Goal: Task Accomplishment & Management: Manage account settings

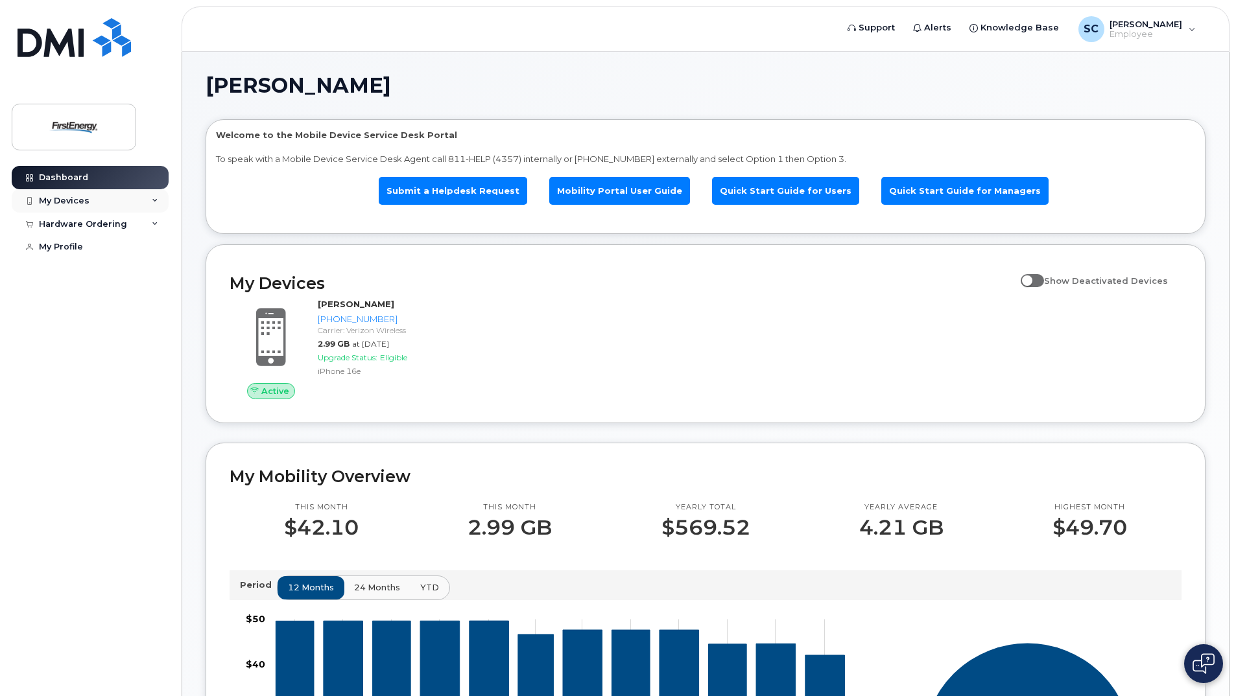
click at [151, 196] on div "My Devices" at bounding box center [90, 200] width 157 height 23
click at [1039, 283] on span at bounding box center [1032, 280] width 23 height 13
click at [1031, 279] on input "Show Deactivated Devices" at bounding box center [1026, 273] width 10 height 10
click at [1044, 280] on span at bounding box center [1032, 280] width 23 height 13
click at [1031, 279] on input "Show Deactivated Devices" at bounding box center [1026, 273] width 10 height 10
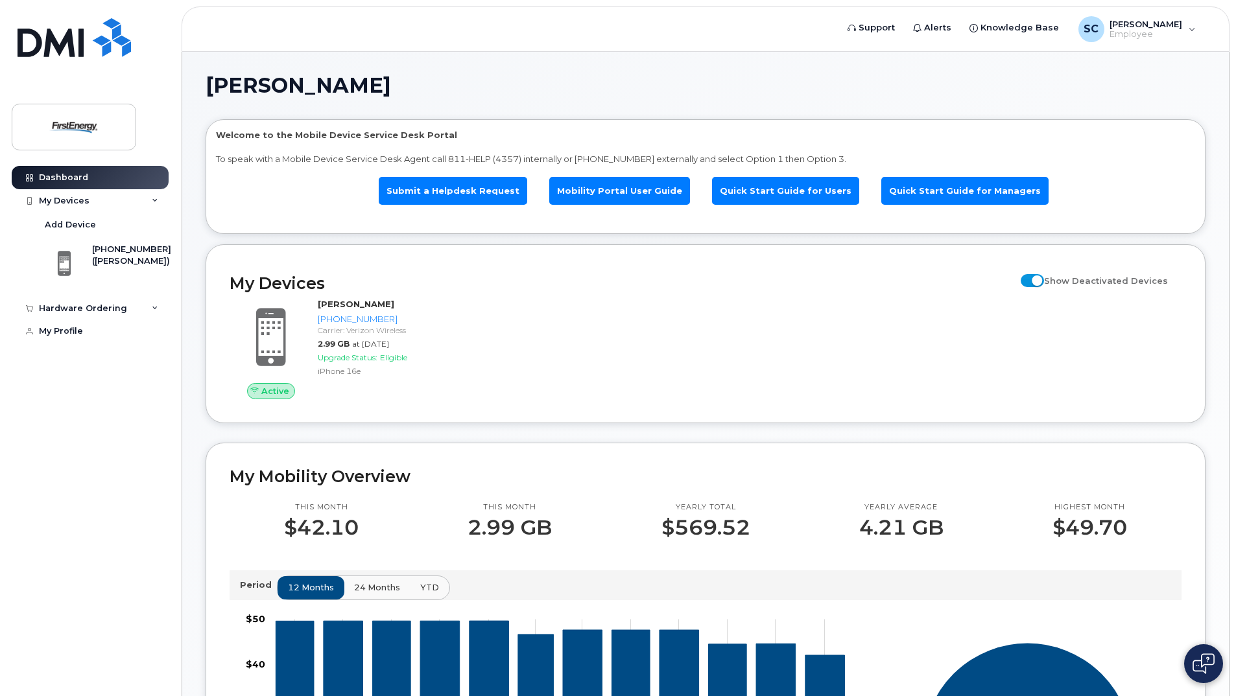
checkbox input "false"
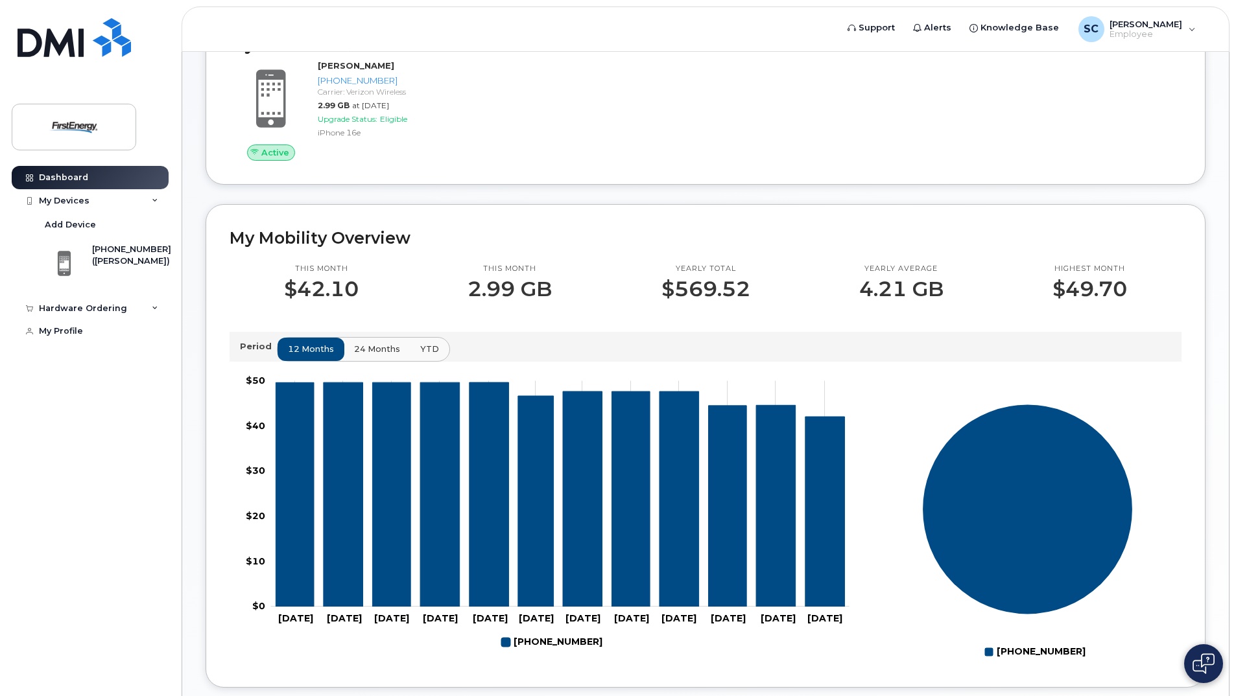
scroll to position [259, 0]
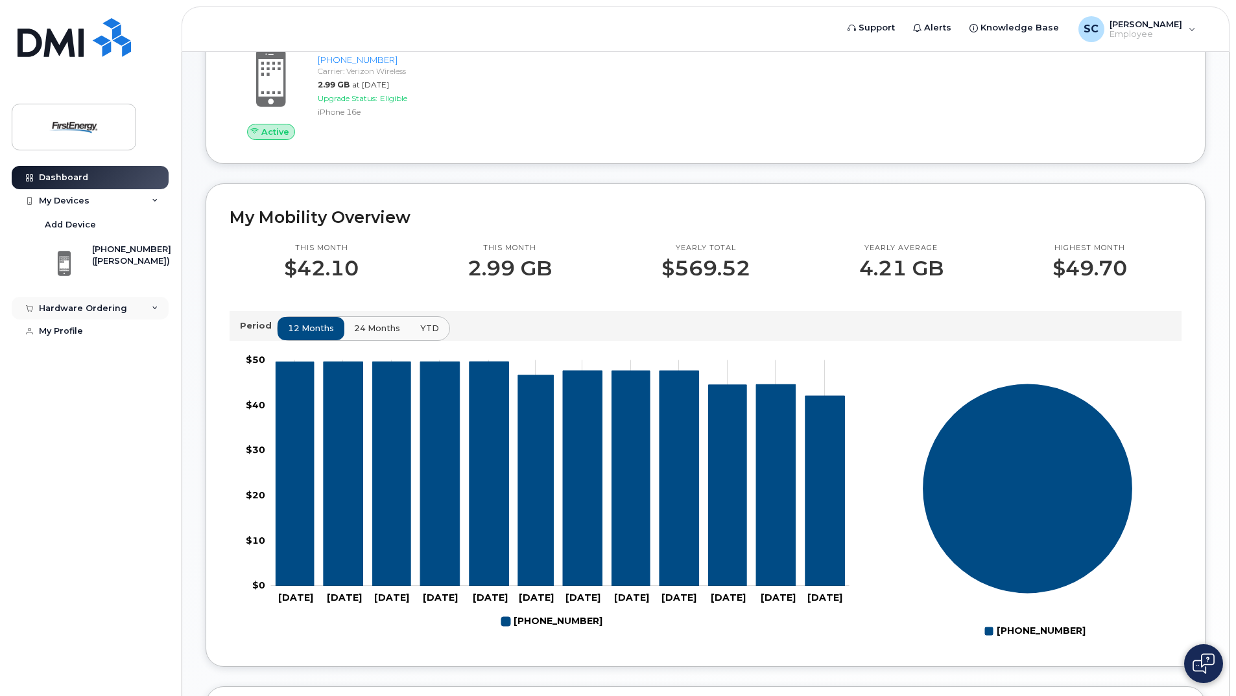
click at [147, 309] on div "Hardware Ordering" at bounding box center [90, 308] width 157 height 23
click at [54, 381] on div "My Profile" at bounding box center [61, 381] width 44 height 10
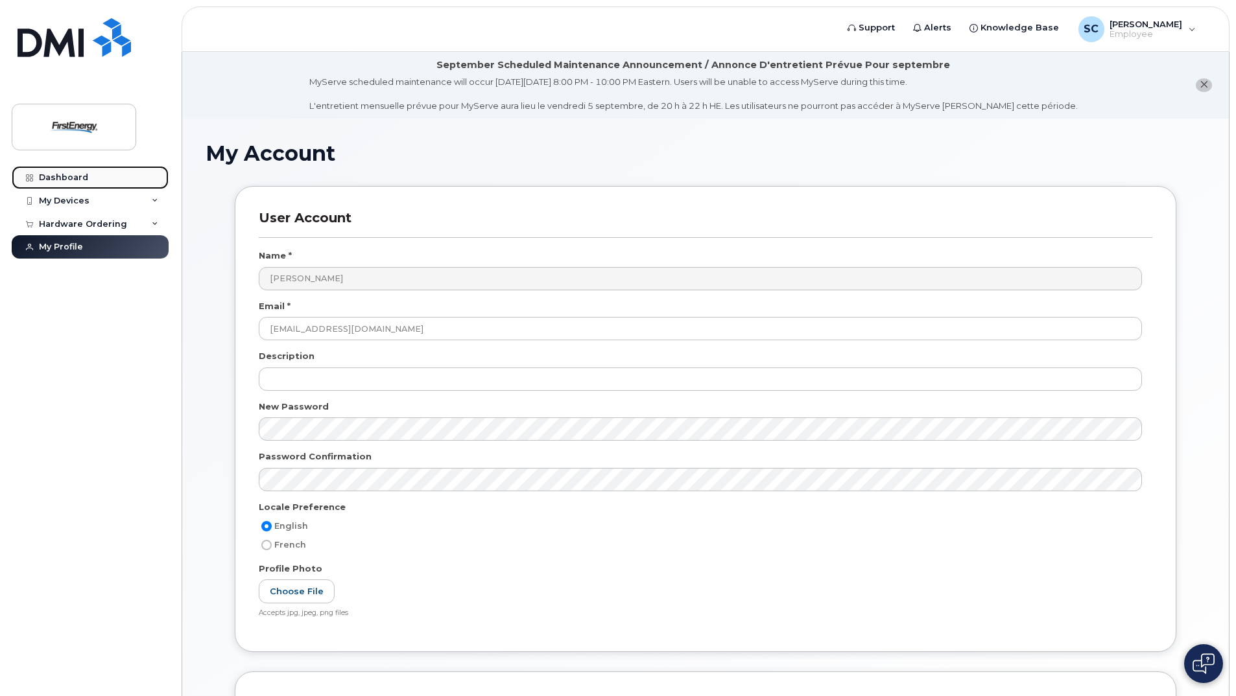
click at [60, 182] on div "Dashboard" at bounding box center [63, 177] width 49 height 10
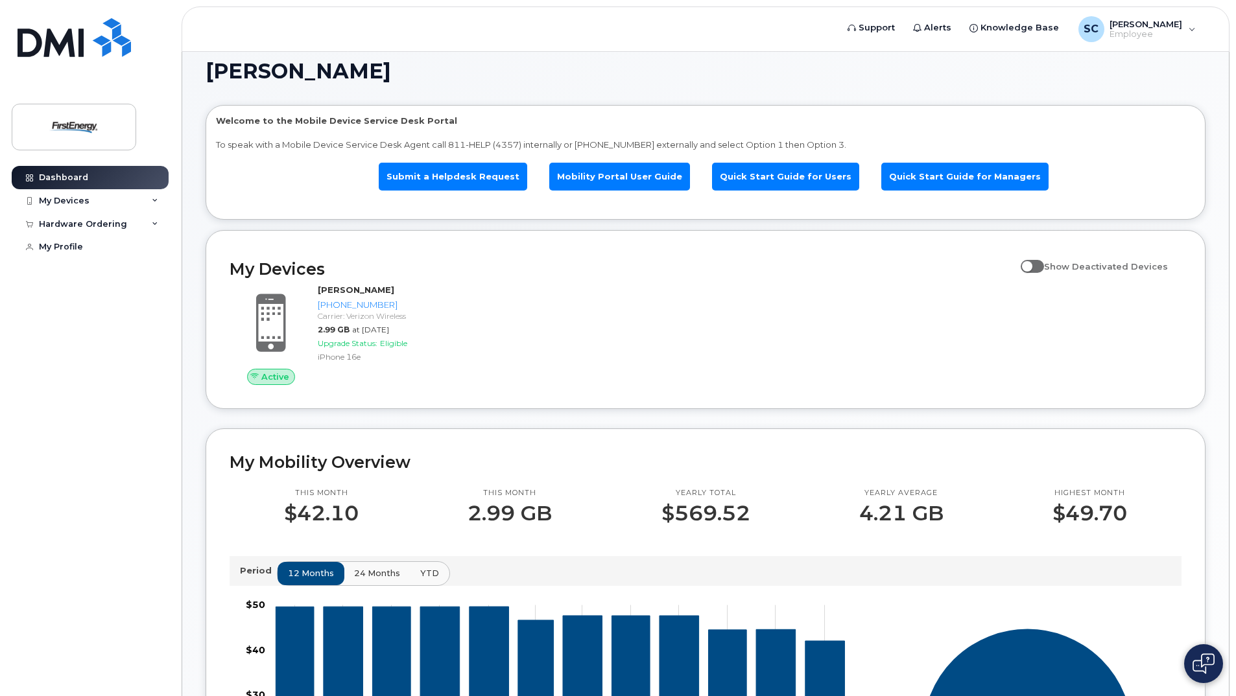
scroll to position [6, 0]
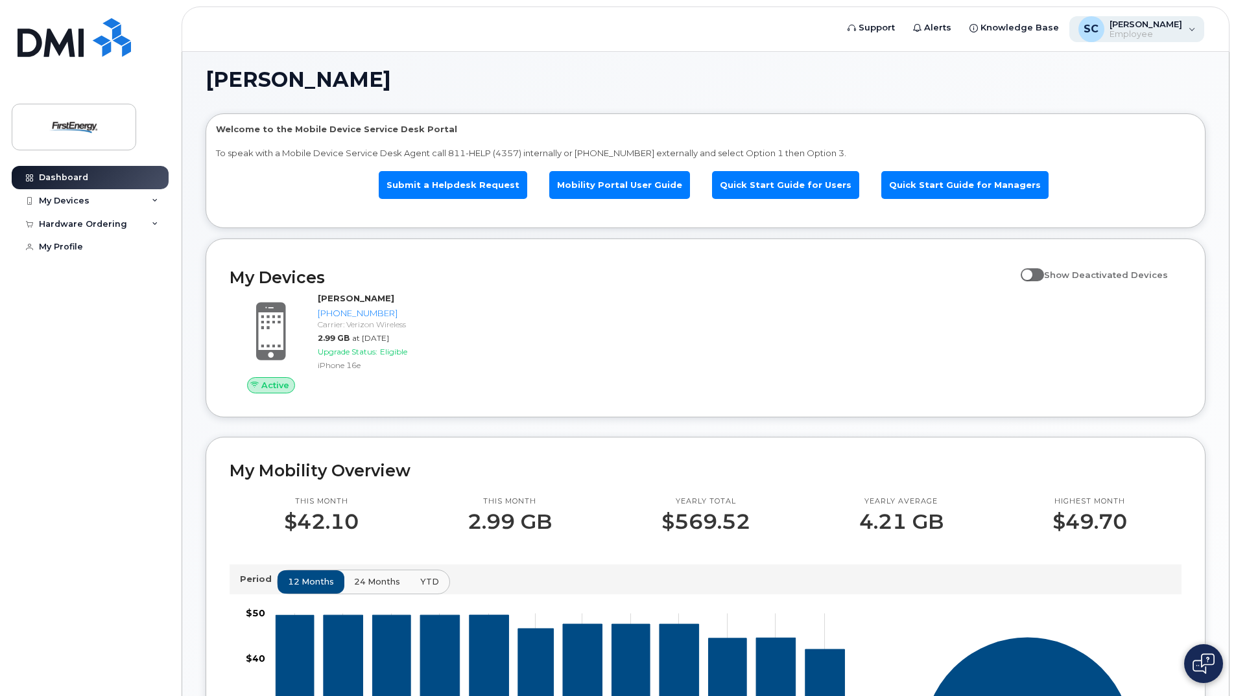
click at [1184, 30] on div "SC [PERSON_NAME] Employee" at bounding box center [1137, 29] width 136 height 26
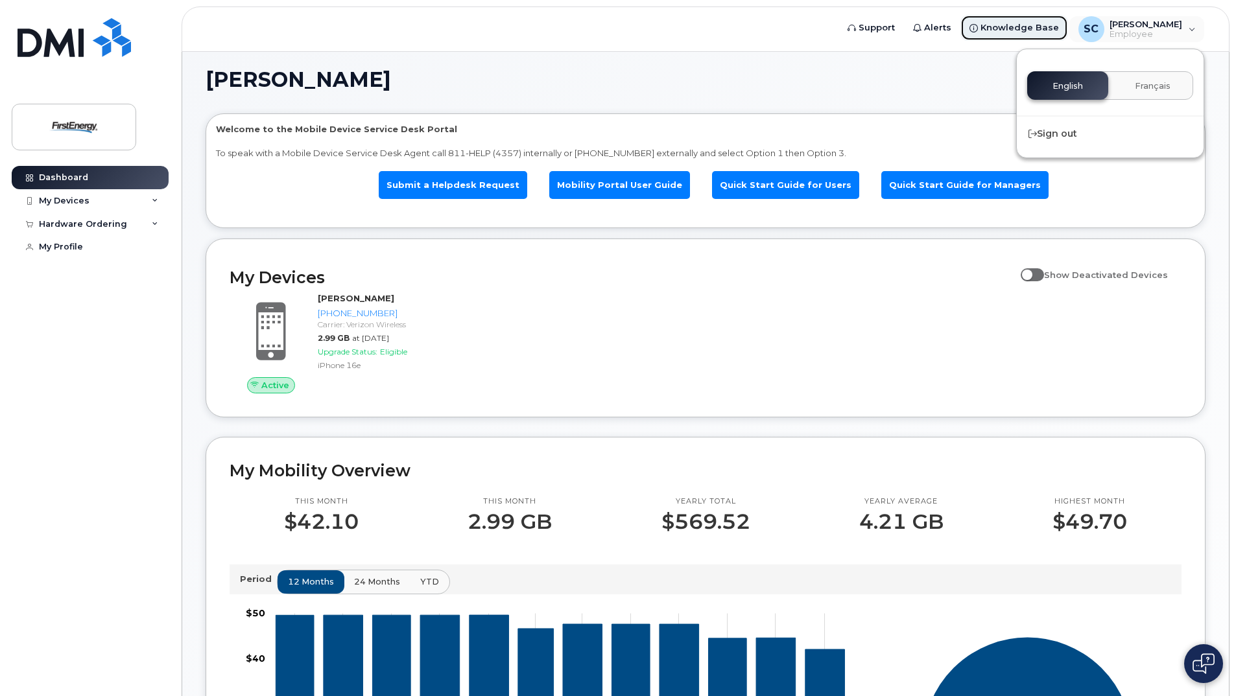
click at [1025, 29] on span "Knowledge Base" at bounding box center [1019, 27] width 78 height 13
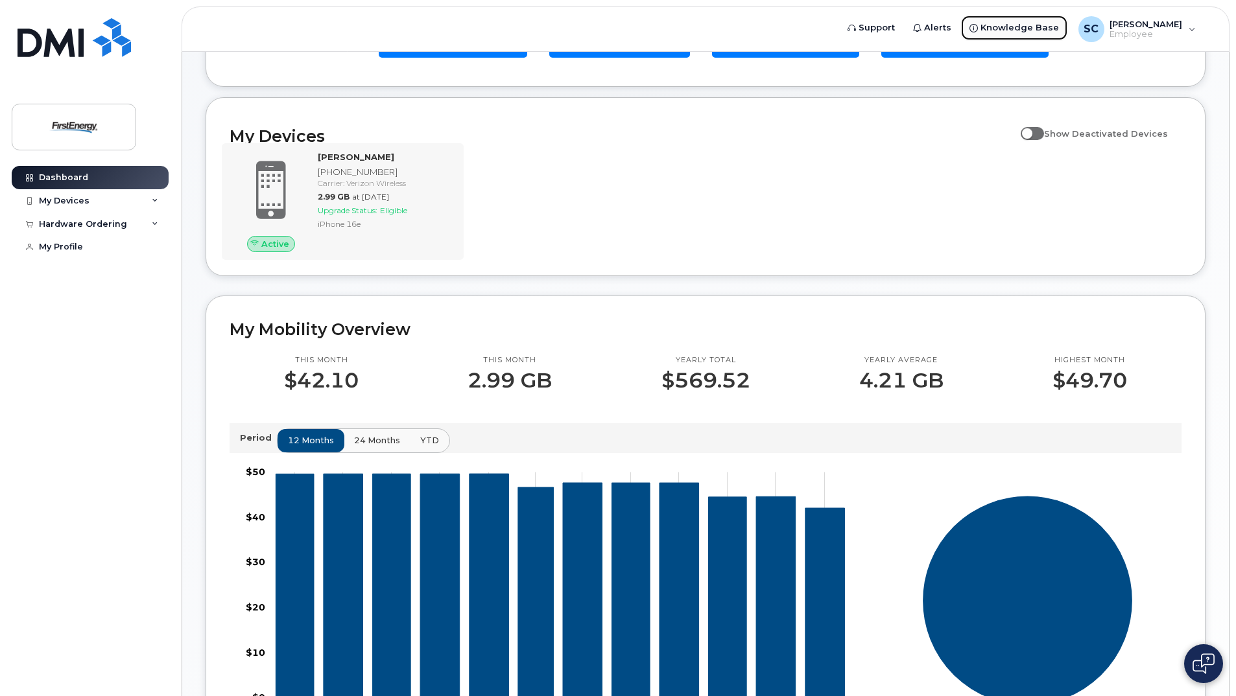
scroll to position [0, 0]
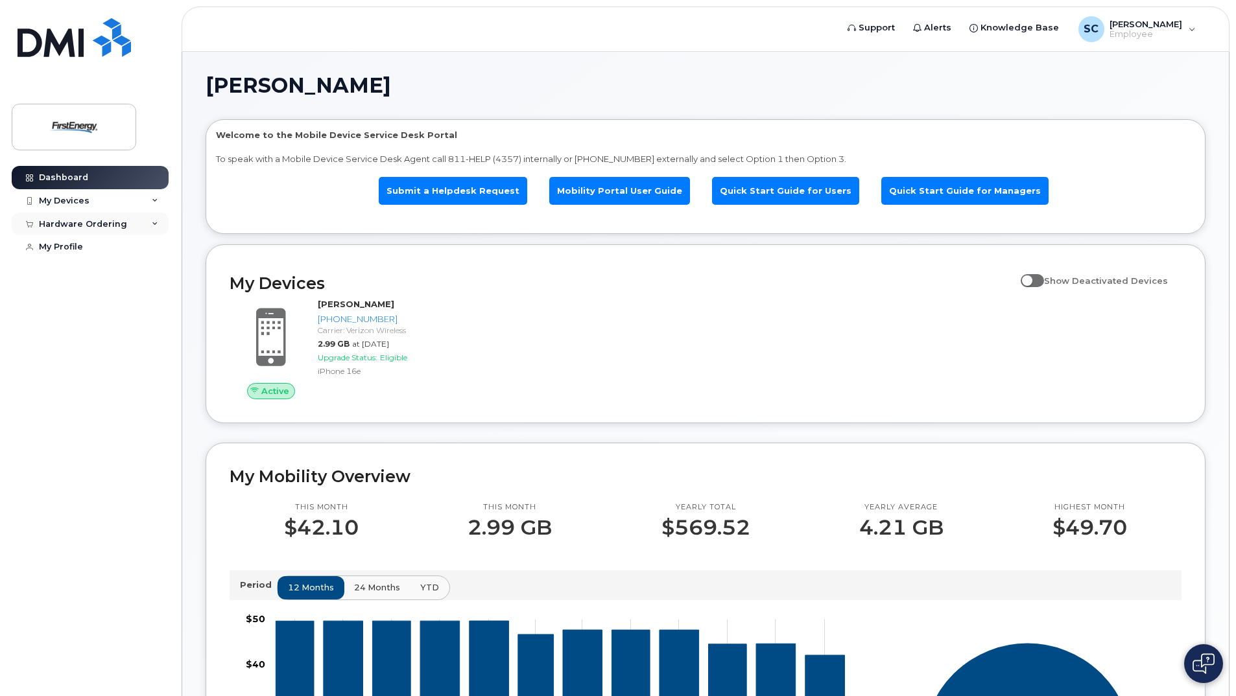
click at [143, 221] on div "Hardware Ordering" at bounding box center [90, 224] width 157 height 23
click at [84, 245] on div "My Orders" at bounding box center [68, 248] width 47 height 12
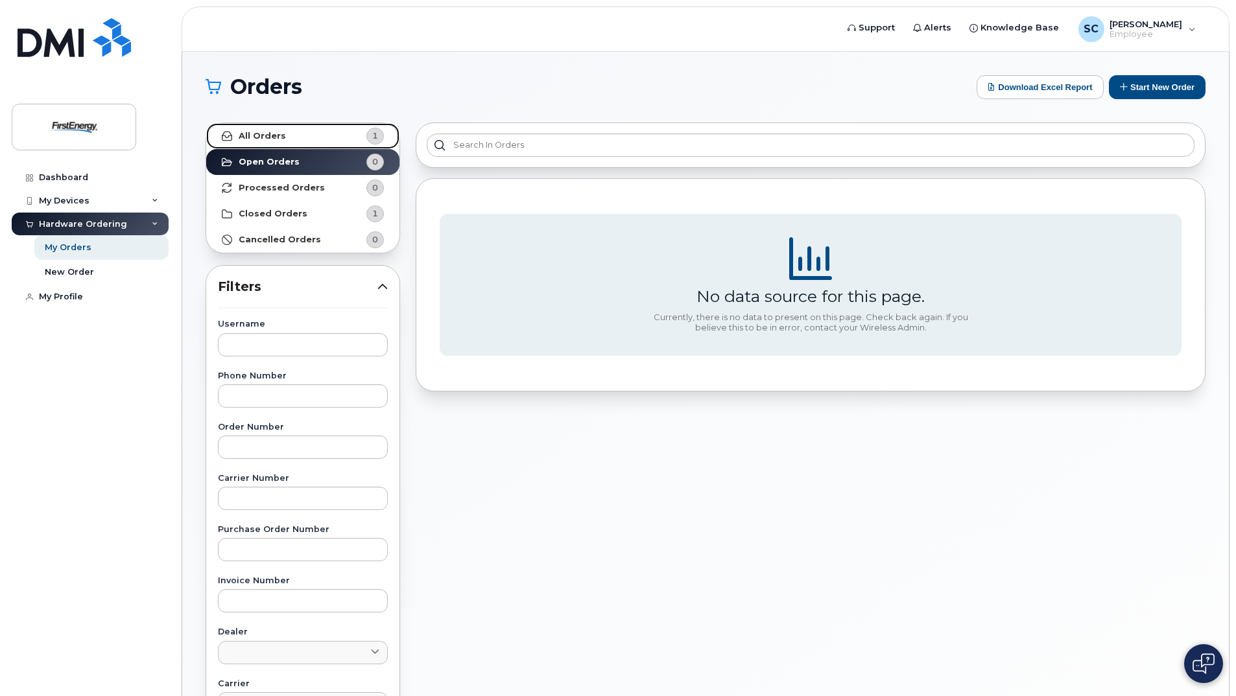
click at [246, 131] on strong "All Orders" at bounding box center [262, 136] width 47 height 10
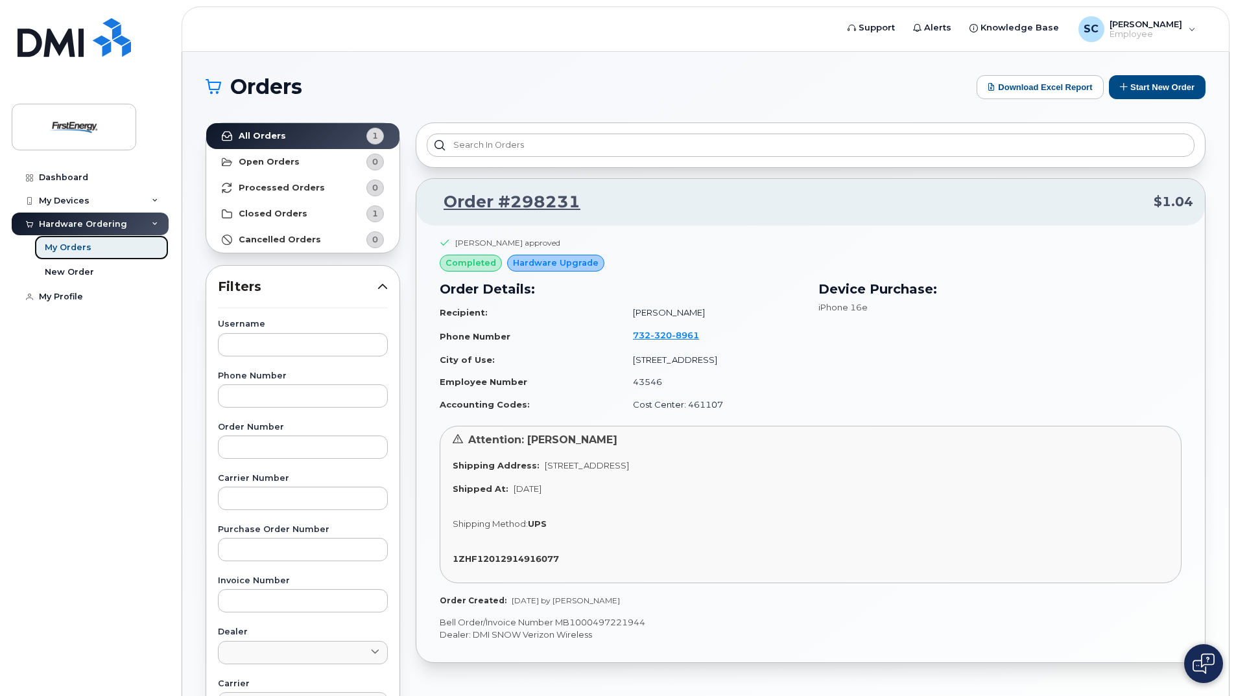
click at [67, 247] on div "My Orders" at bounding box center [68, 248] width 47 height 12
click at [73, 274] on div "New Order" at bounding box center [69, 273] width 49 height 12
click at [77, 294] on div "My Profile" at bounding box center [61, 297] width 44 height 10
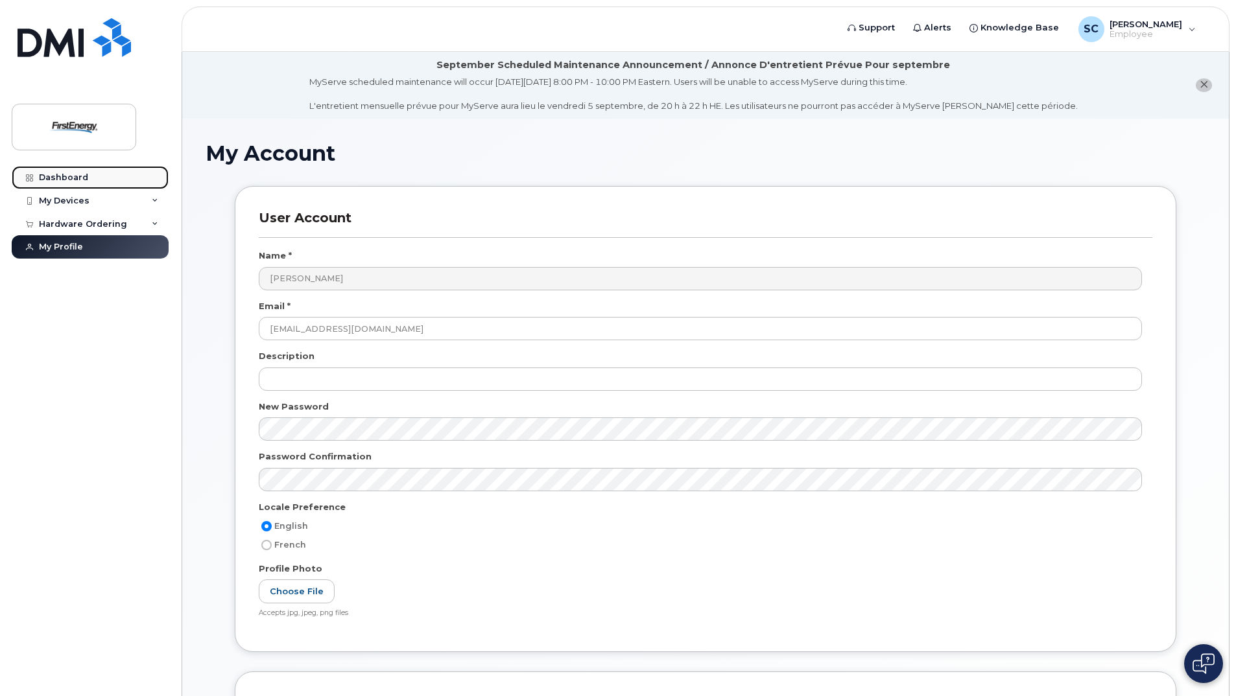
click at [75, 180] on div "Dashboard" at bounding box center [63, 177] width 49 height 10
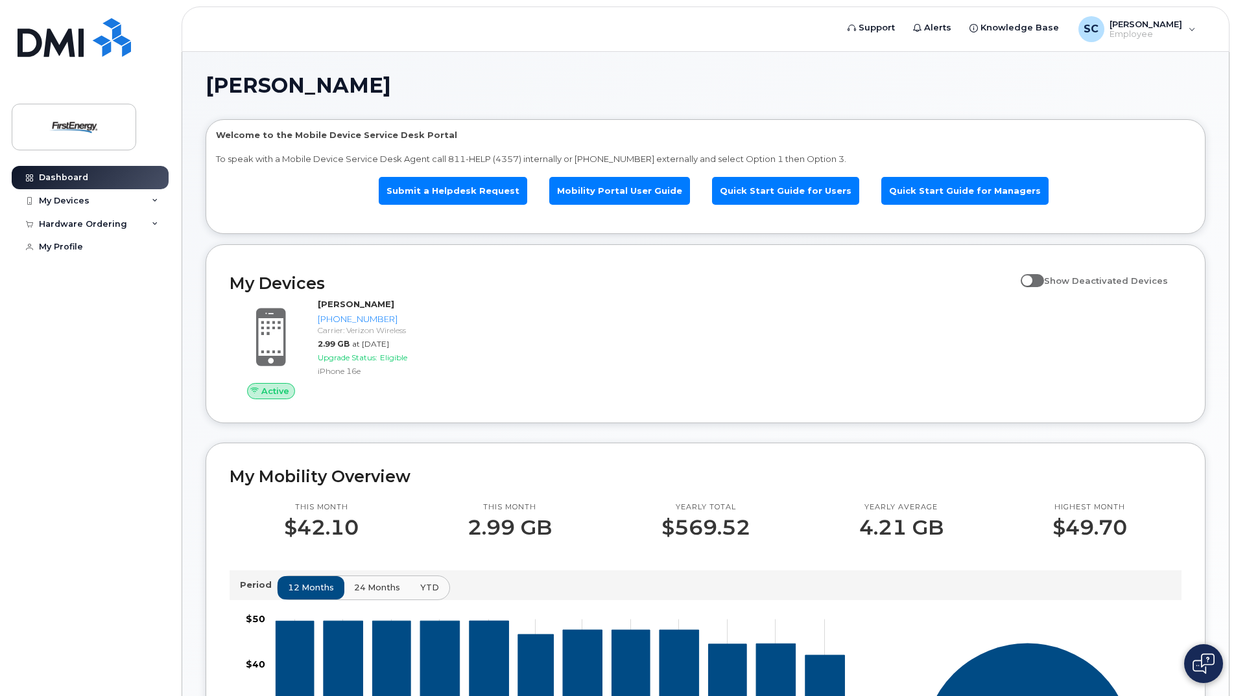
click at [1038, 282] on span at bounding box center [1032, 280] width 23 height 13
click at [1031, 279] on input "Show Deactivated Devices" at bounding box center [1026, 273] width 10 height 10
click at [1044, 282] on span at bounding box center [1032, 280] width 23 height 13
click at [1031, 279] on input "Show Deactivated Devices" at bounding box center [1026, 273] width 10 height 10
checkbox input "false"
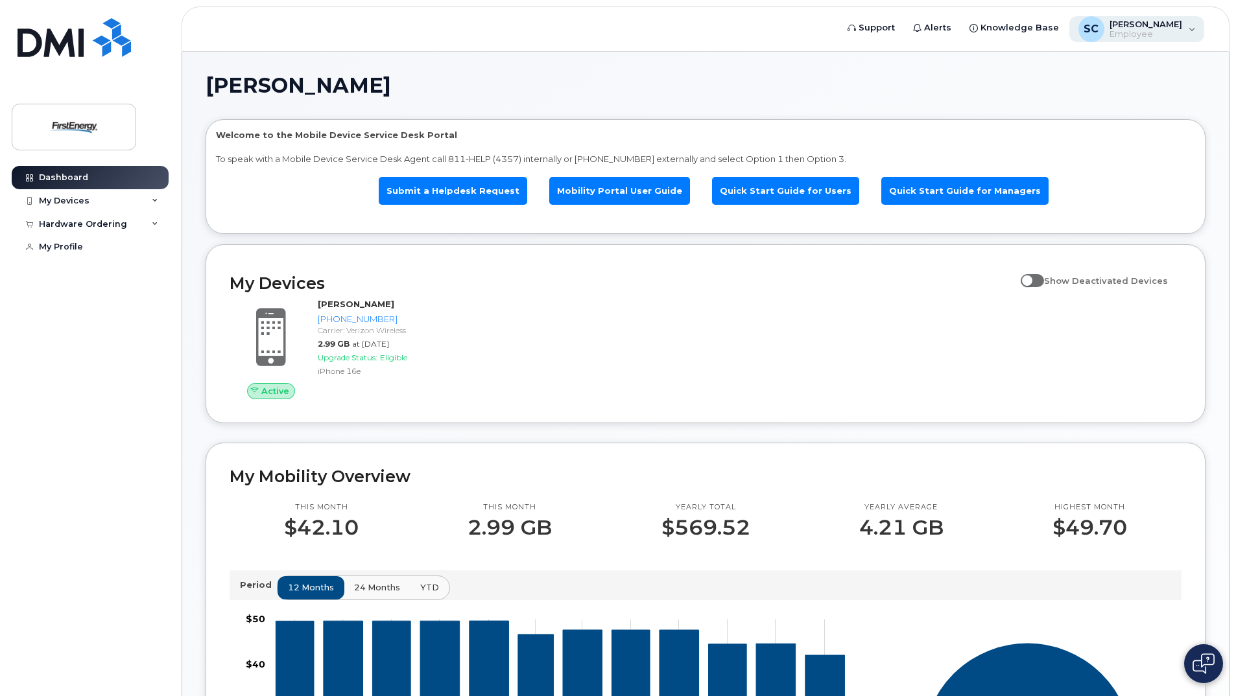
click at [1192, 34] on div "SC Sandra Cosentino Employee" at bounding box center [1137, 29] width 136 height 26
click at [1196, 34] on div "SC Sandra Cosentino Employee" at bounding box center [1137, 29] width 136 height 26
click at [877, 23] on span "Support" at bounding box center [877, 27] width 36 height 13
click at [136, 207] on div "My Devices" at bounding box center [90, 200] width 157 height 23
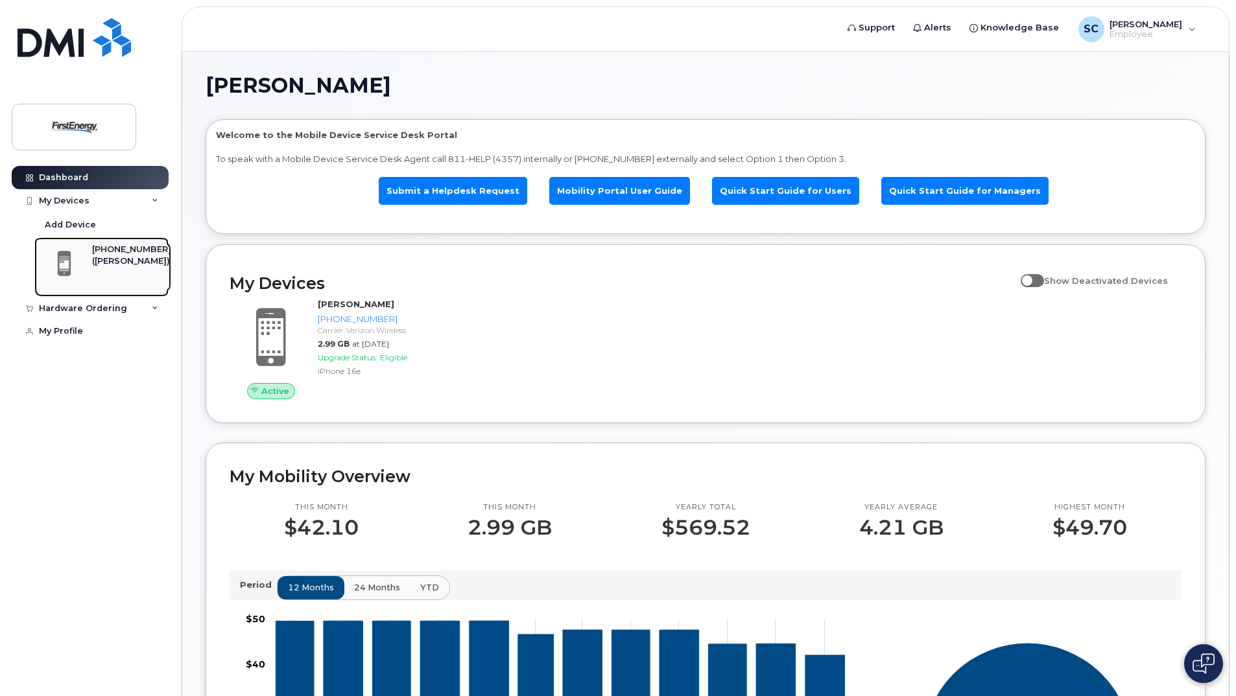
click at [108, 267] on div "([PERSON_NAME])" at bounding box center [131, 261] width 79 height 12
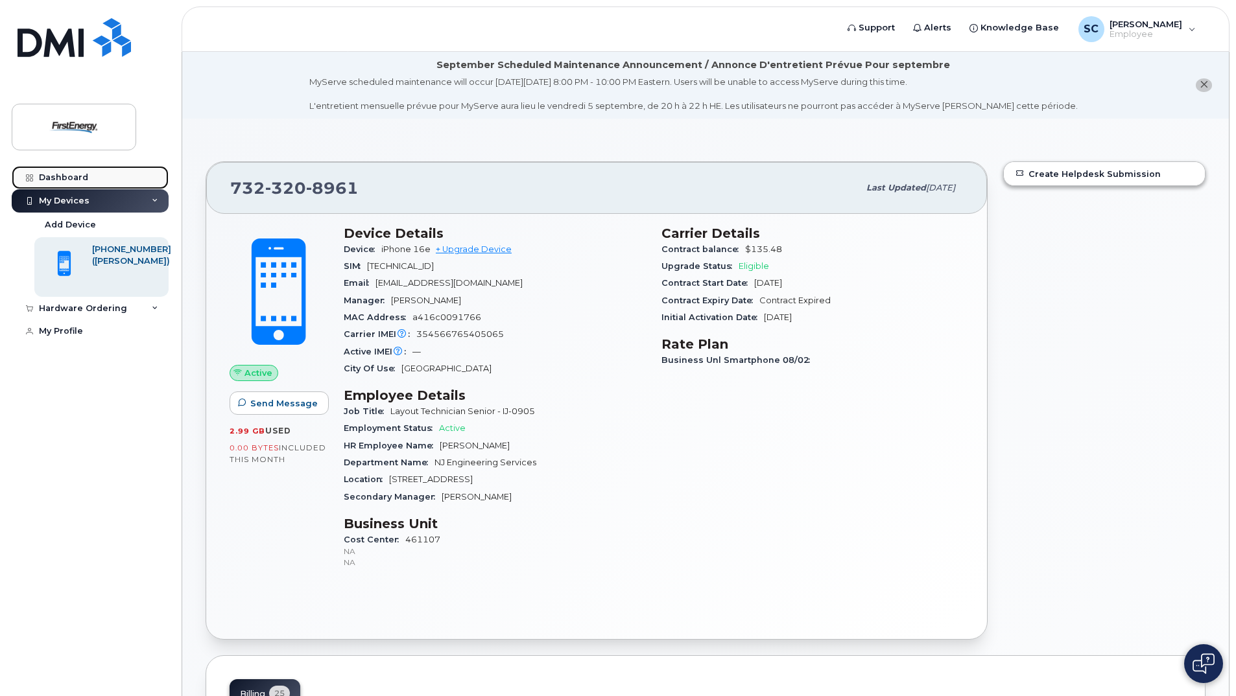
click at [64, 170] on link "Dashboard" at bounding box center [90, 177] width 157 height 23
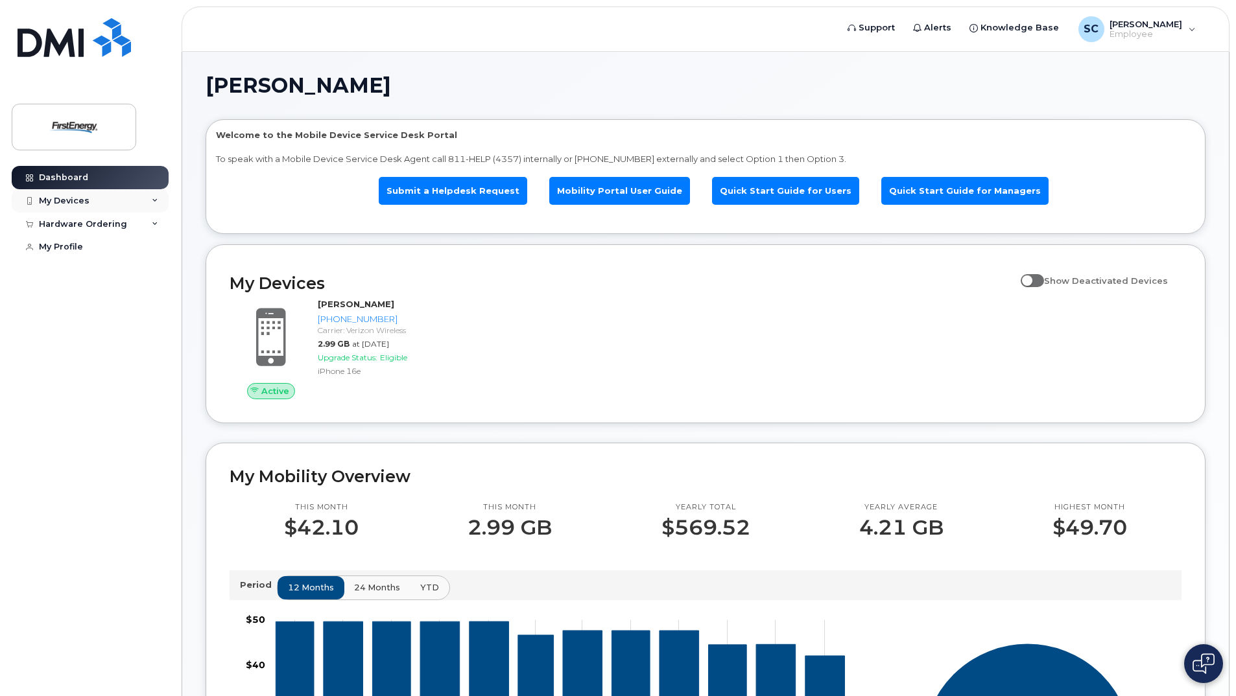
click at [99, 199] on div "My Devices" at bounding box center [90, 200] width 157 height 23
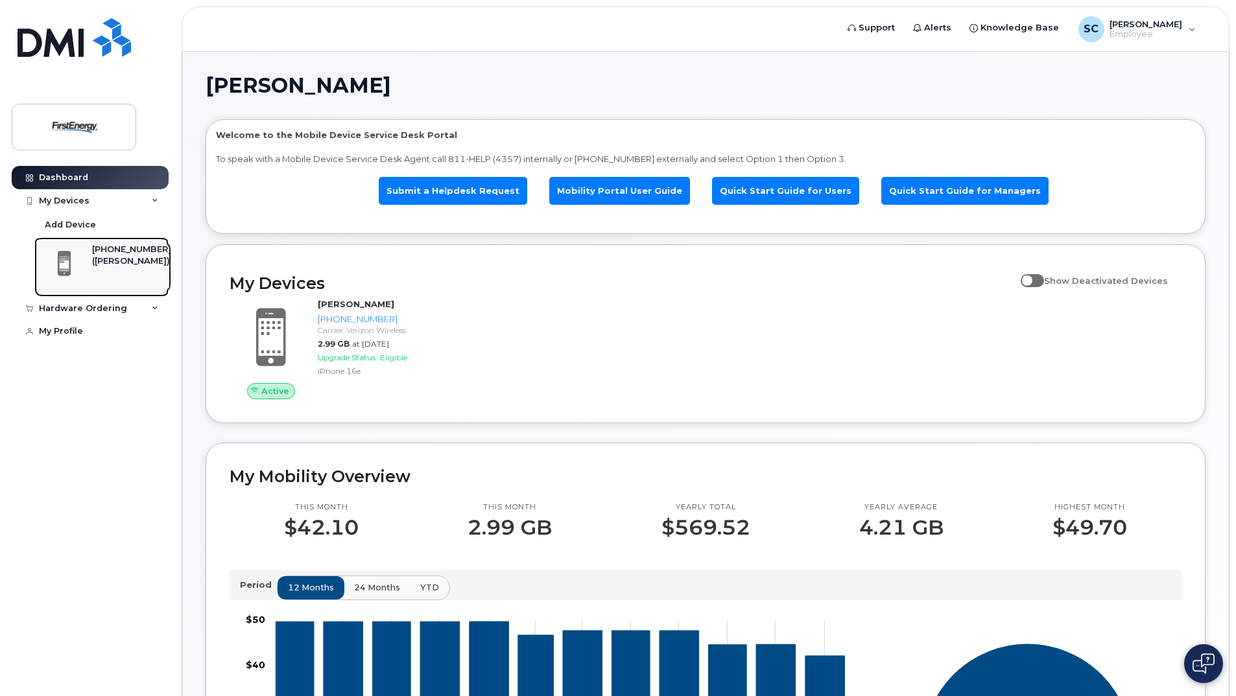
click at [123, 264] on div "([PERSON_NAME])" at bounding box center [131, 261] width 79 height 12
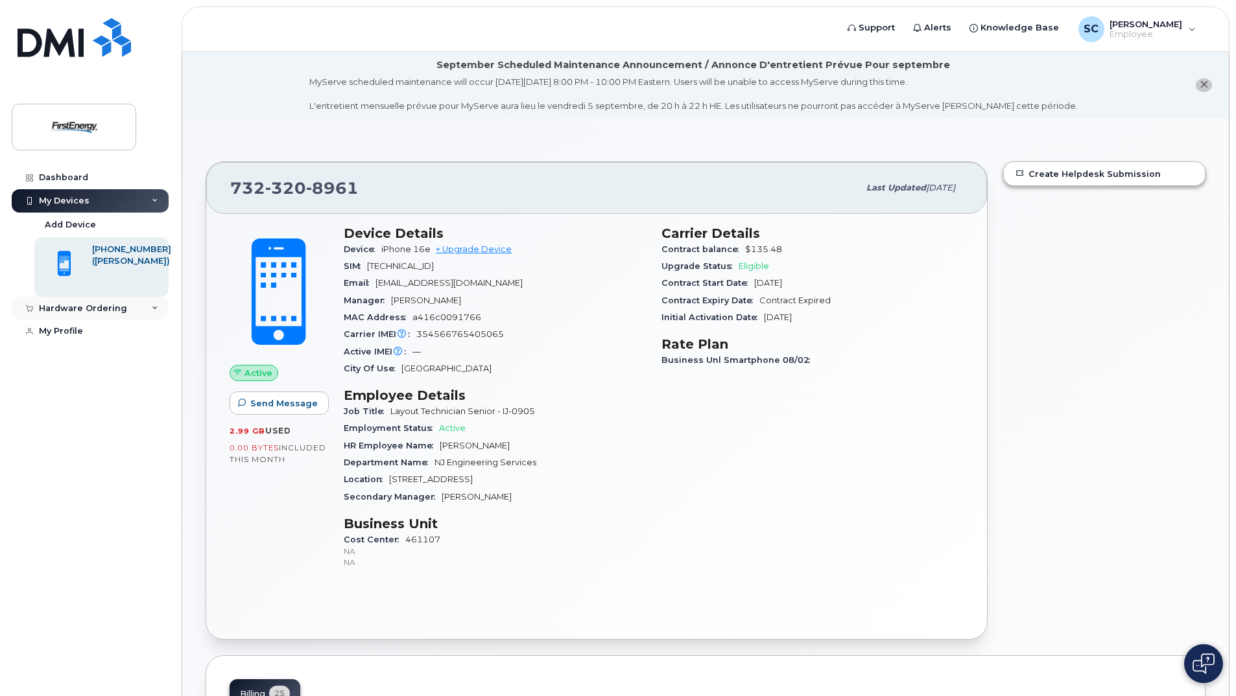
click at [137, 313] on div "Hardware Ordering" at bounding box center [90, 308] width 157 height 23
click at [66, 330] on div "My Orders" at bounding box center [68, 332] width 47 height 12
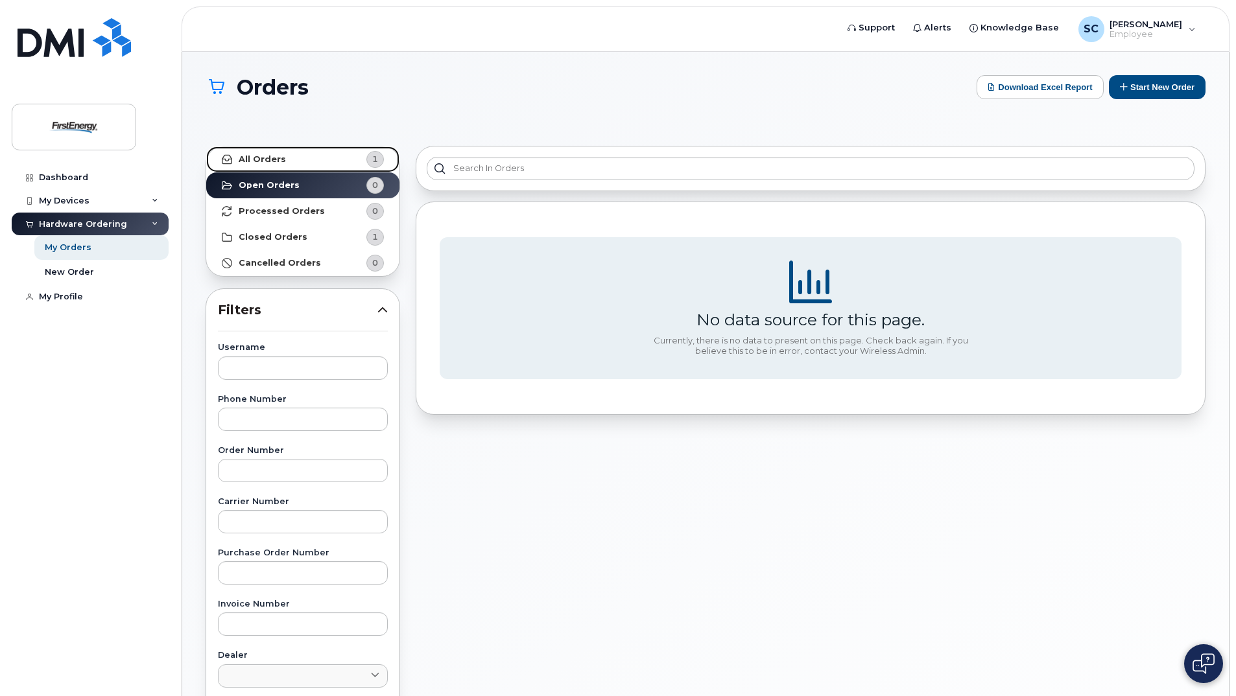
click at [356, 160] on span "1" at bounding box center [364, 159] width 39 height 17
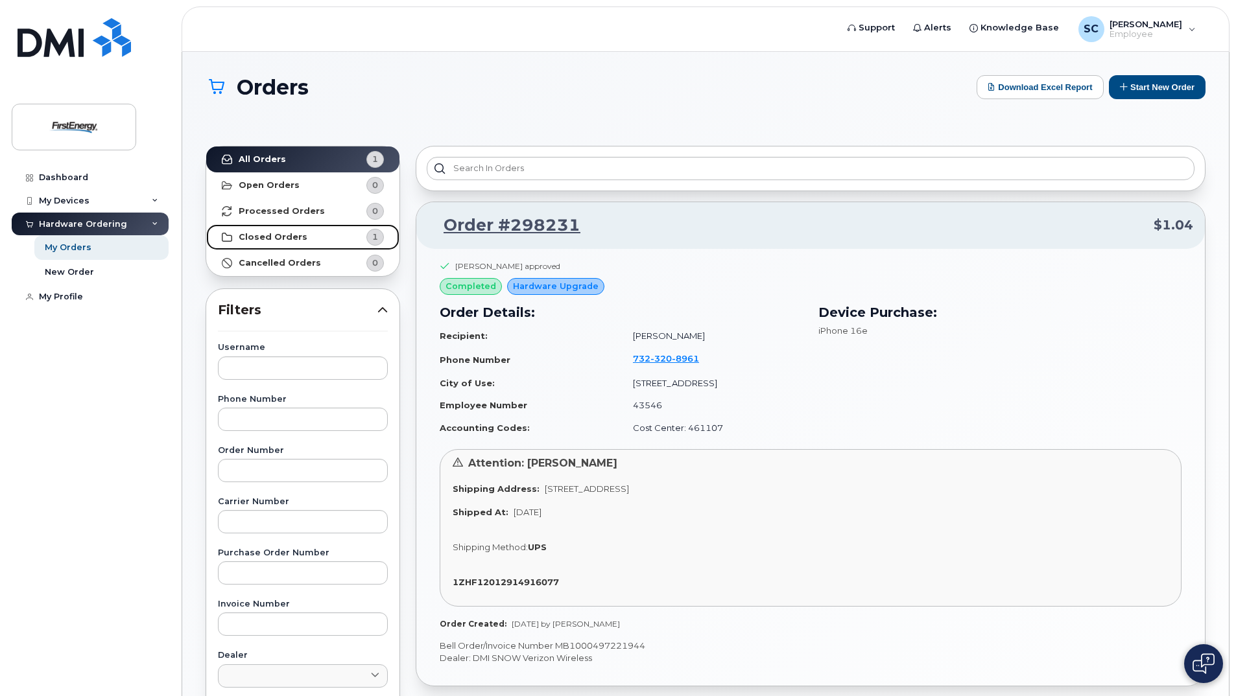
click at [318, 241] on link "Closed Orders 1" at bounding box center [302, 237] width 193 height 26
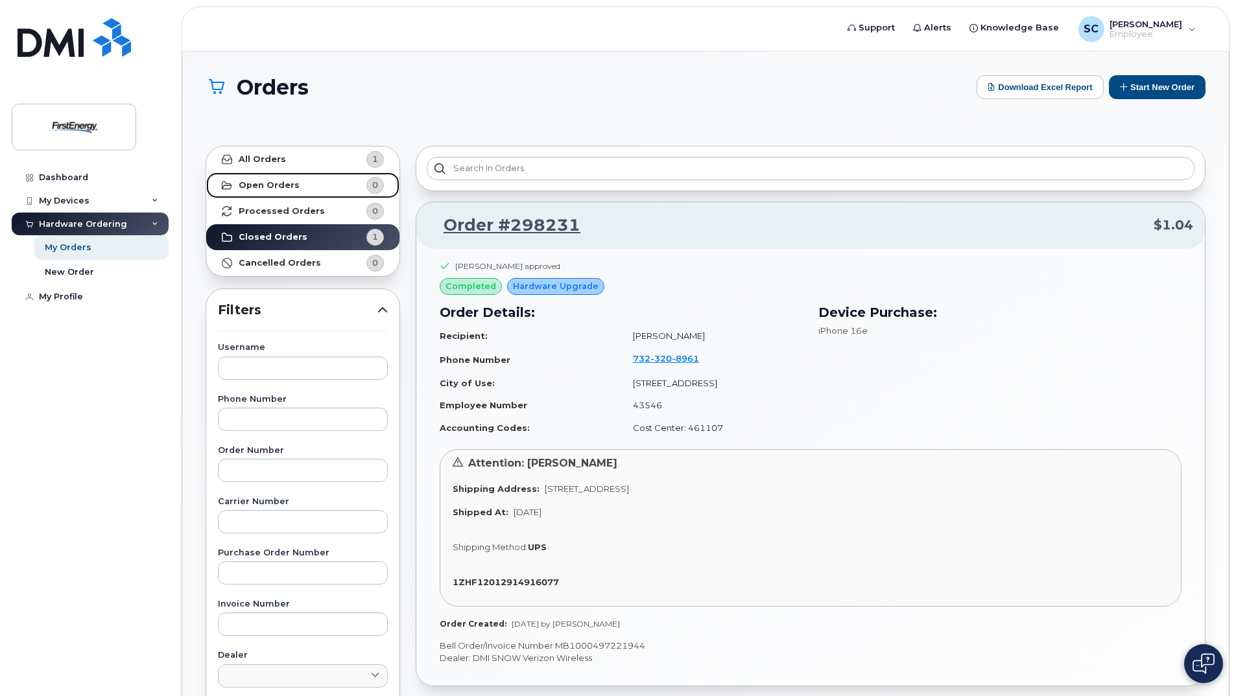
click at [327, 179] on link "Open Orders 0" at bounding box center [302, 185] width 193 height 26
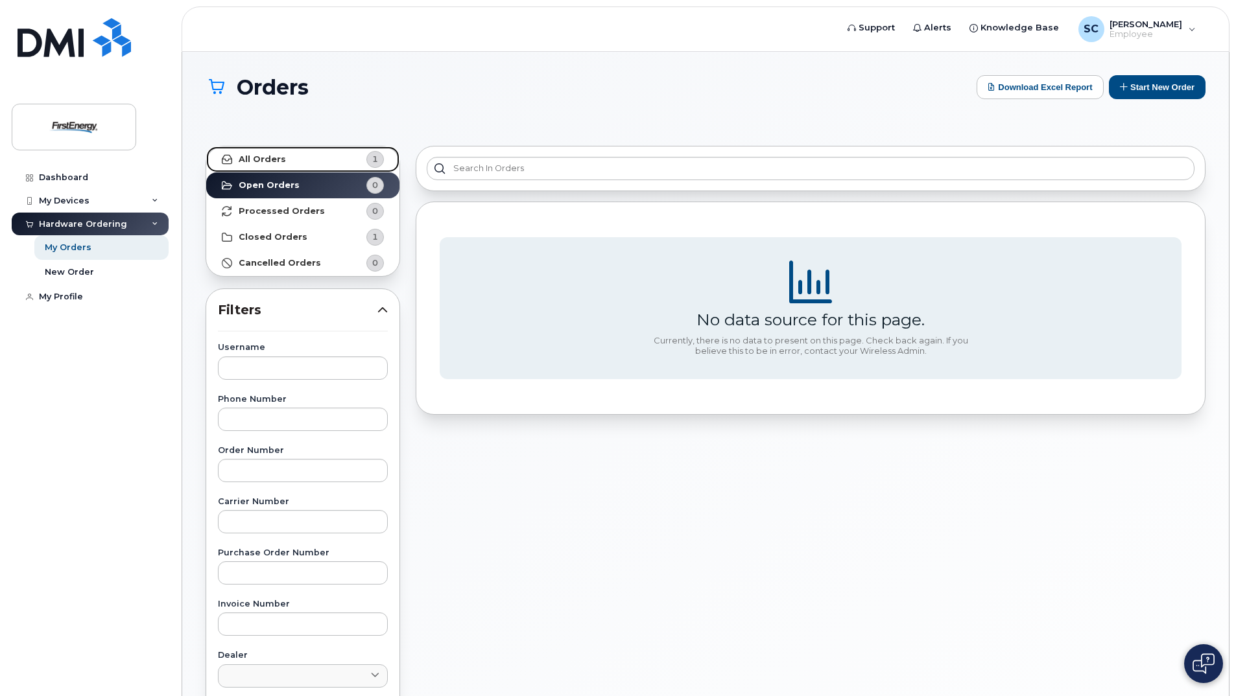
click at [326, 158] on link "All Orders 1" at bounding box center [302, 160] width 193 height 26
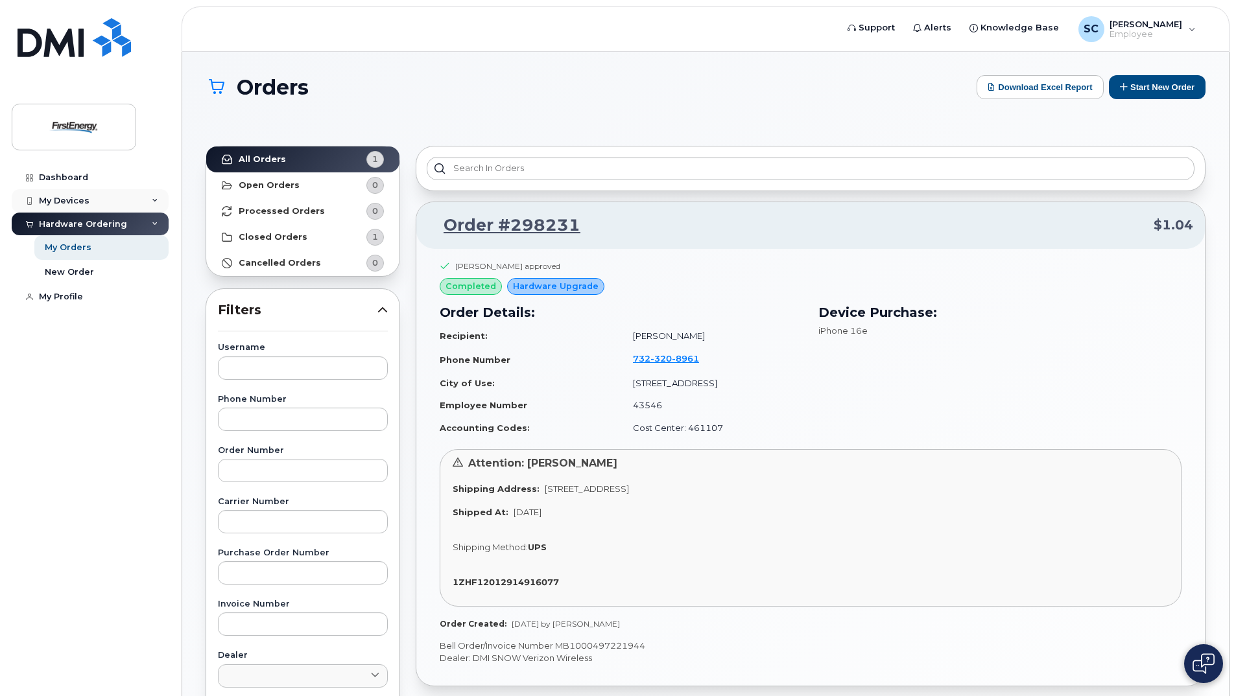
click at [56, 197] on div "My Devices" at bounding box center [64, 201] width 51 height 10
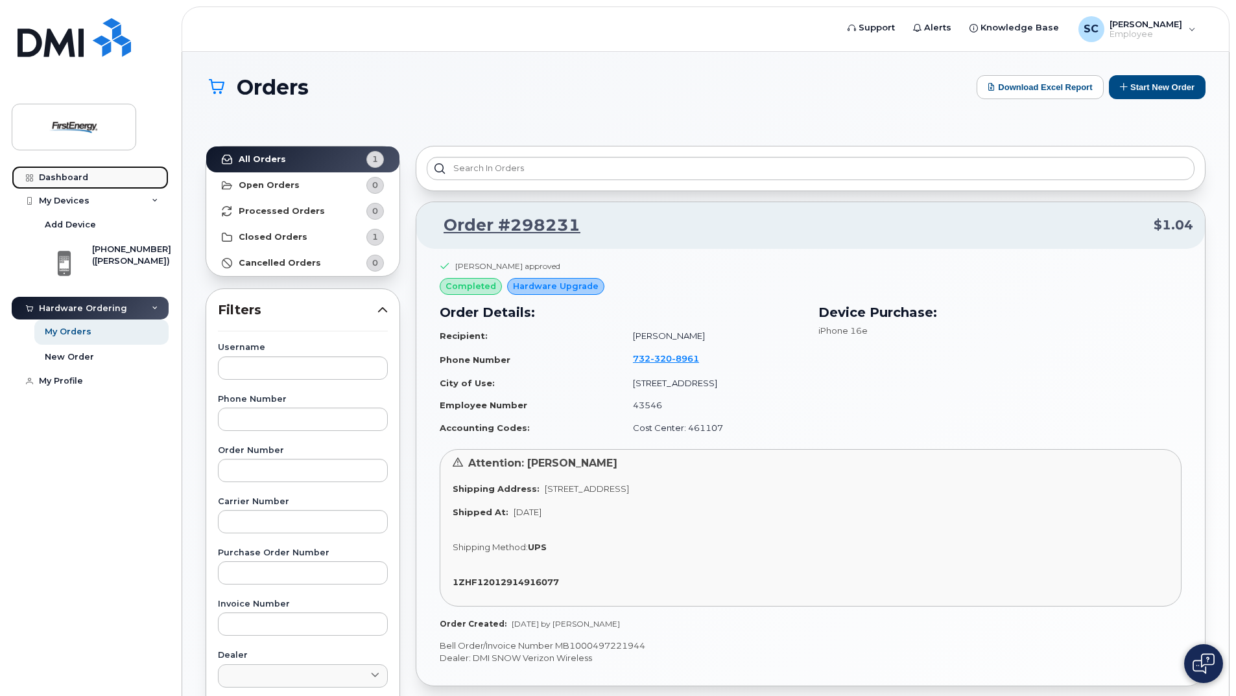
click at [65, 174] on div "Dashboard" at bounding box center [63, 177] width 49 height 10
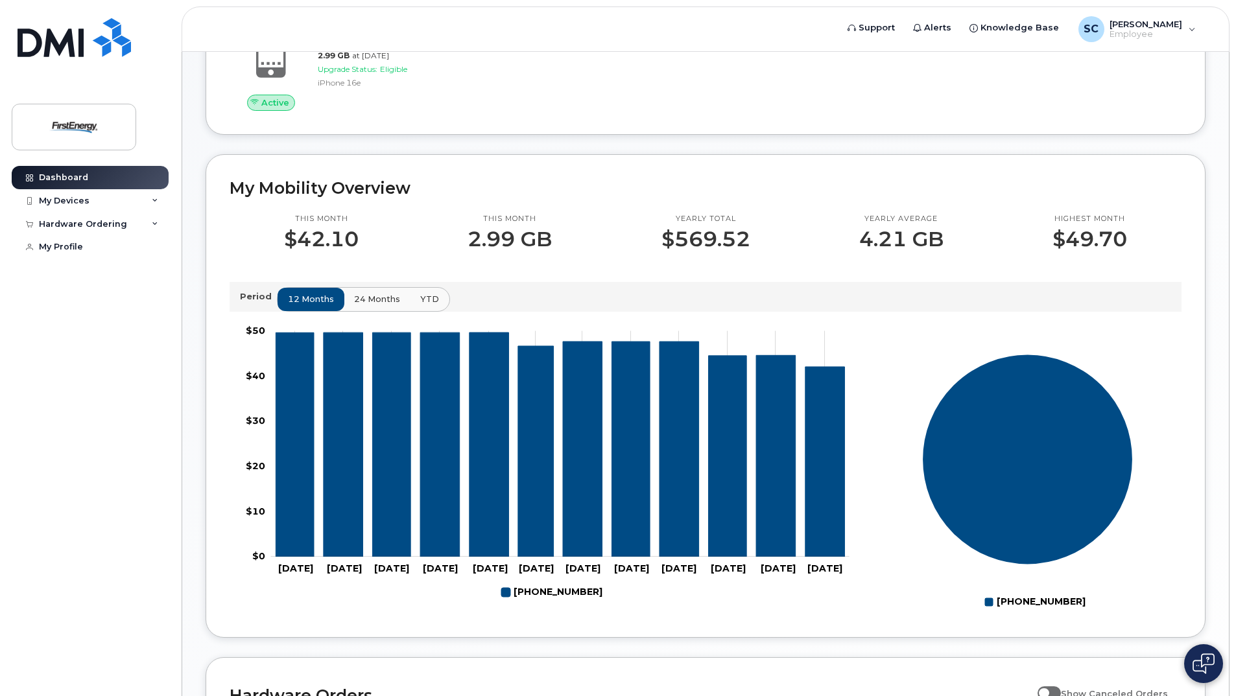
scroll to position [200, 0]
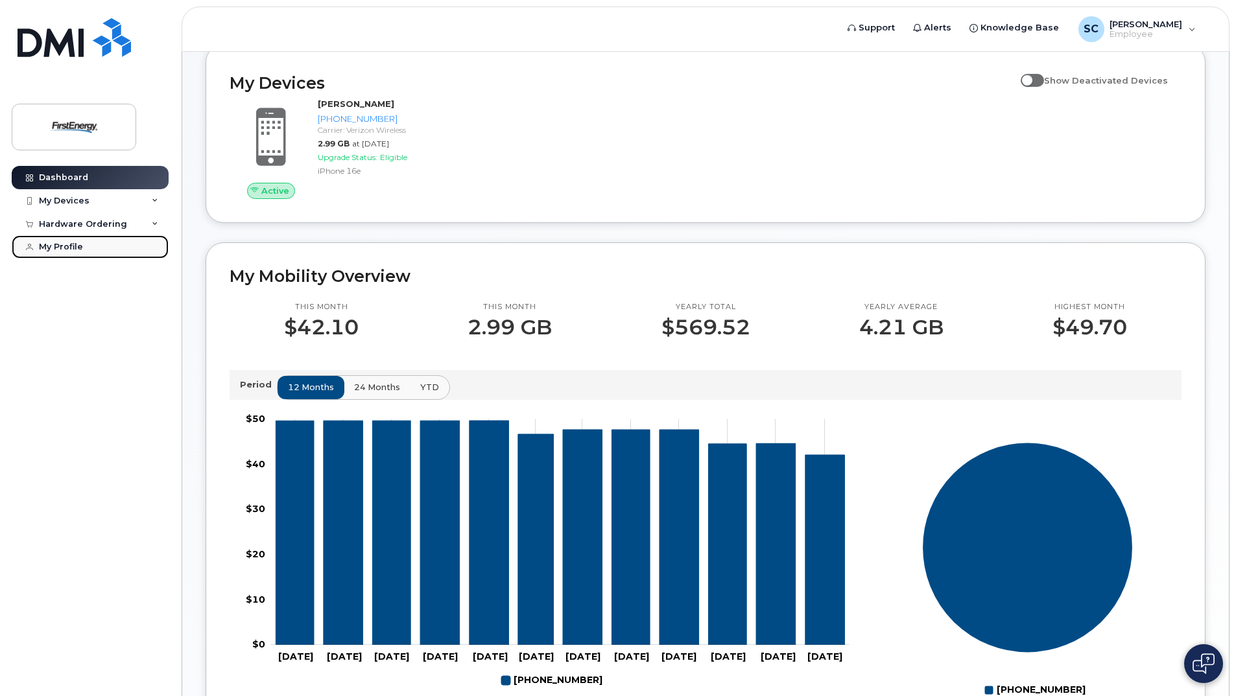
click at [51, 247] on div "My Profile" at bounding box center [61, 247] width 44 height 10
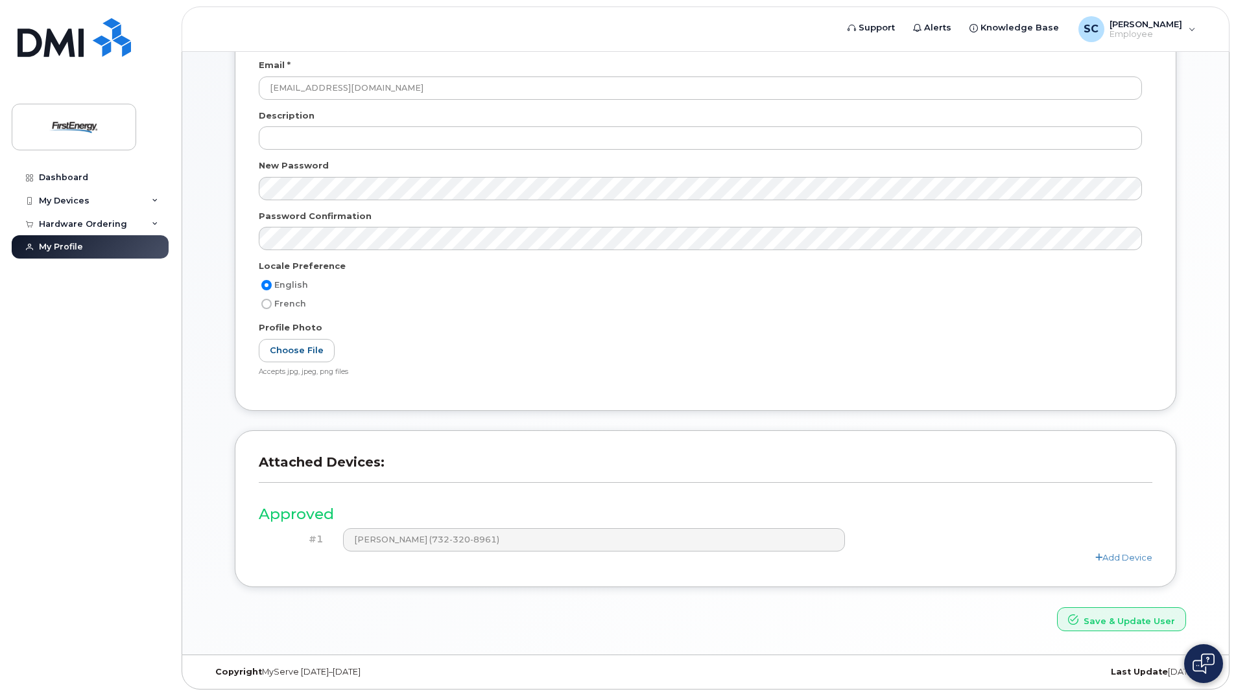
scroll to position [241, 0]
click at [1108, 558] on link "Add Device" at bounding box center [1123, 557] width 57 height 10
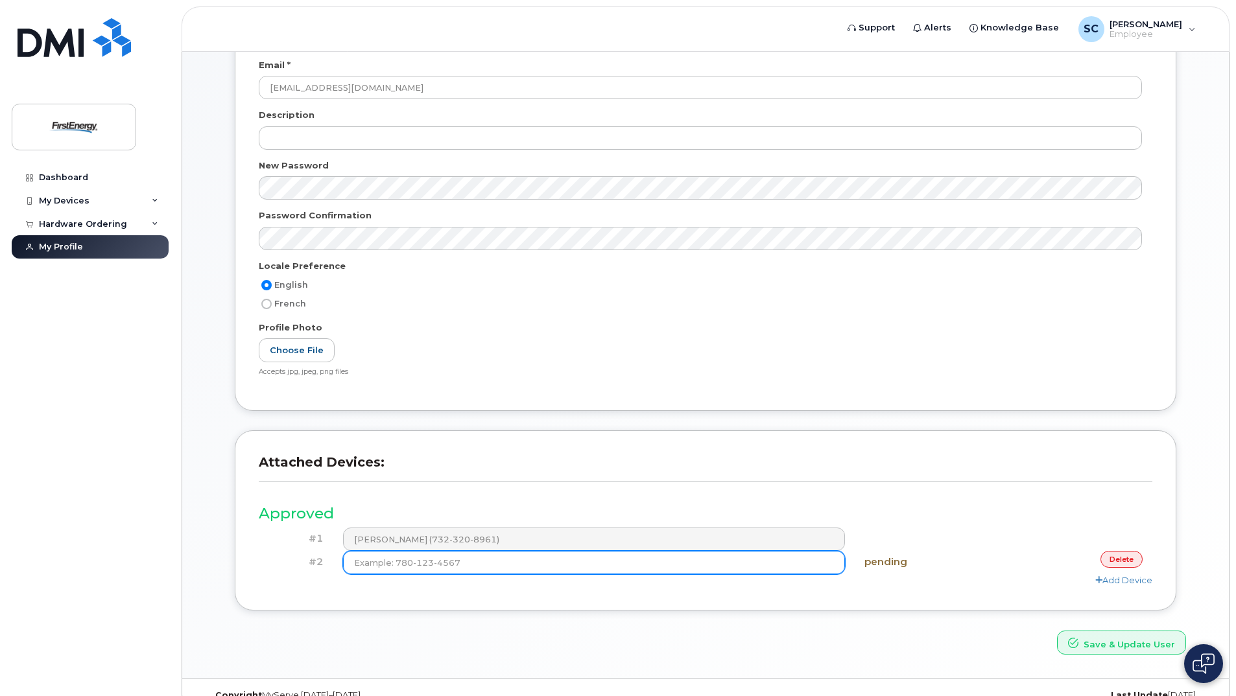
click at [644, 567] on input at bounding box center [594, 562] width 502 height 23
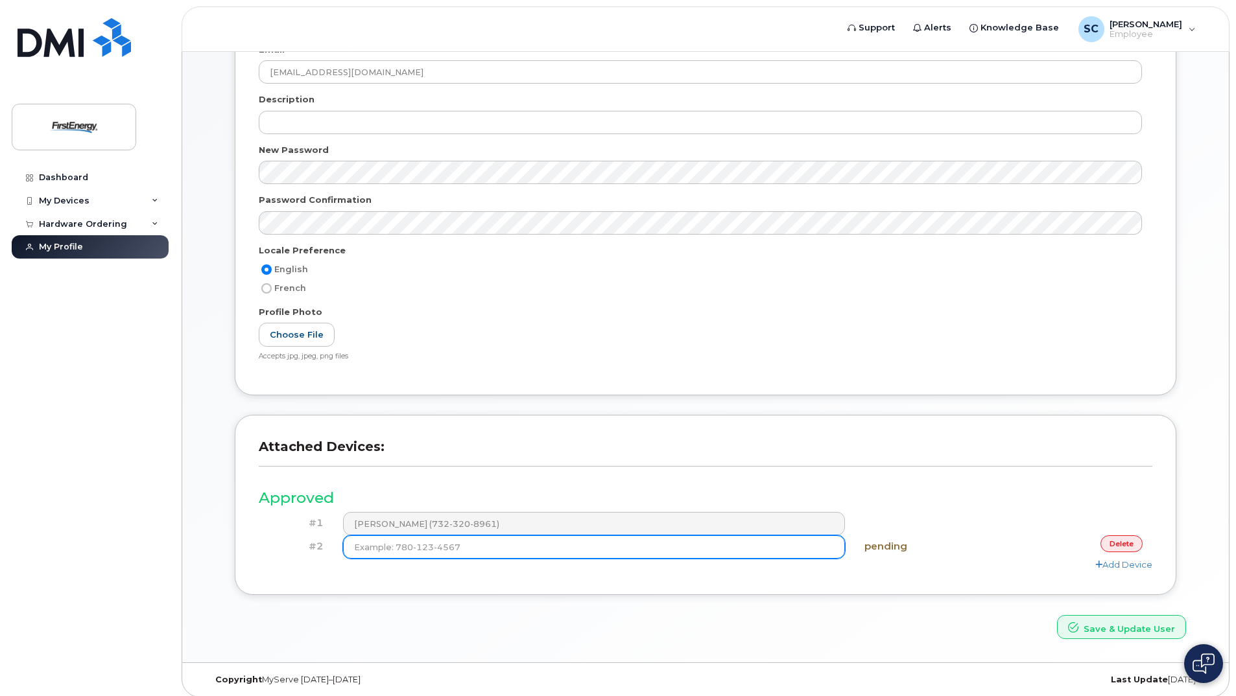
scroll to position [265, 0]
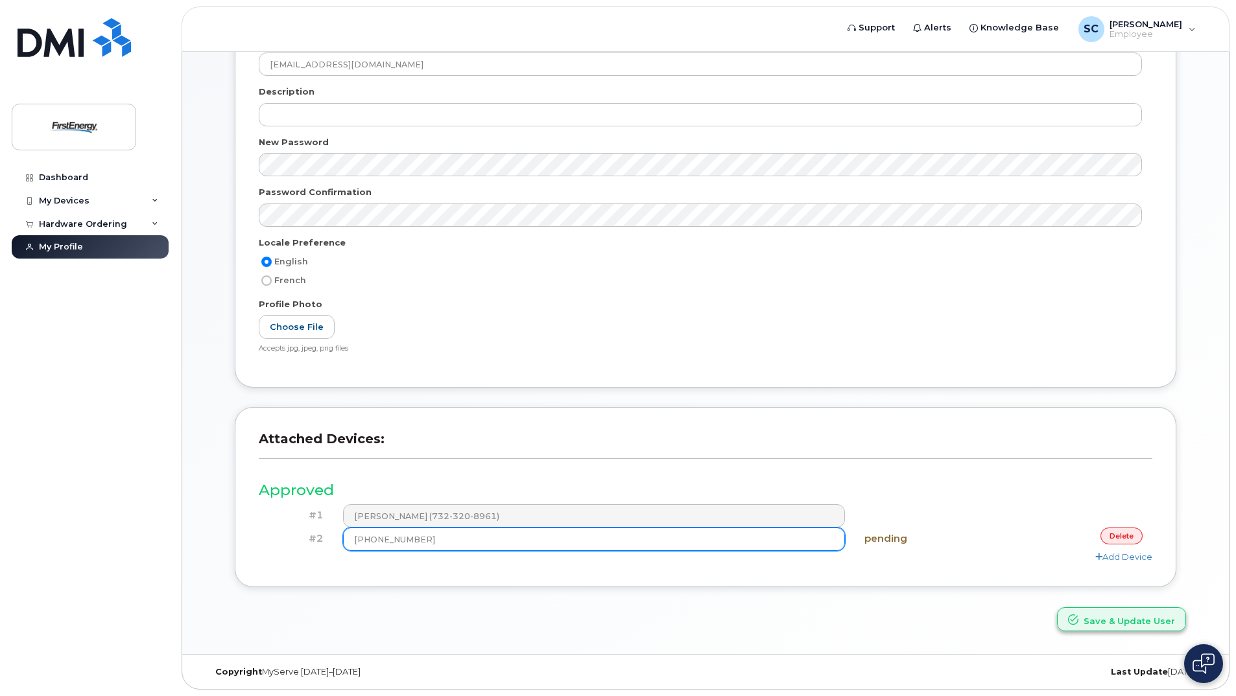
type input "[PHONE_NUMBER]"
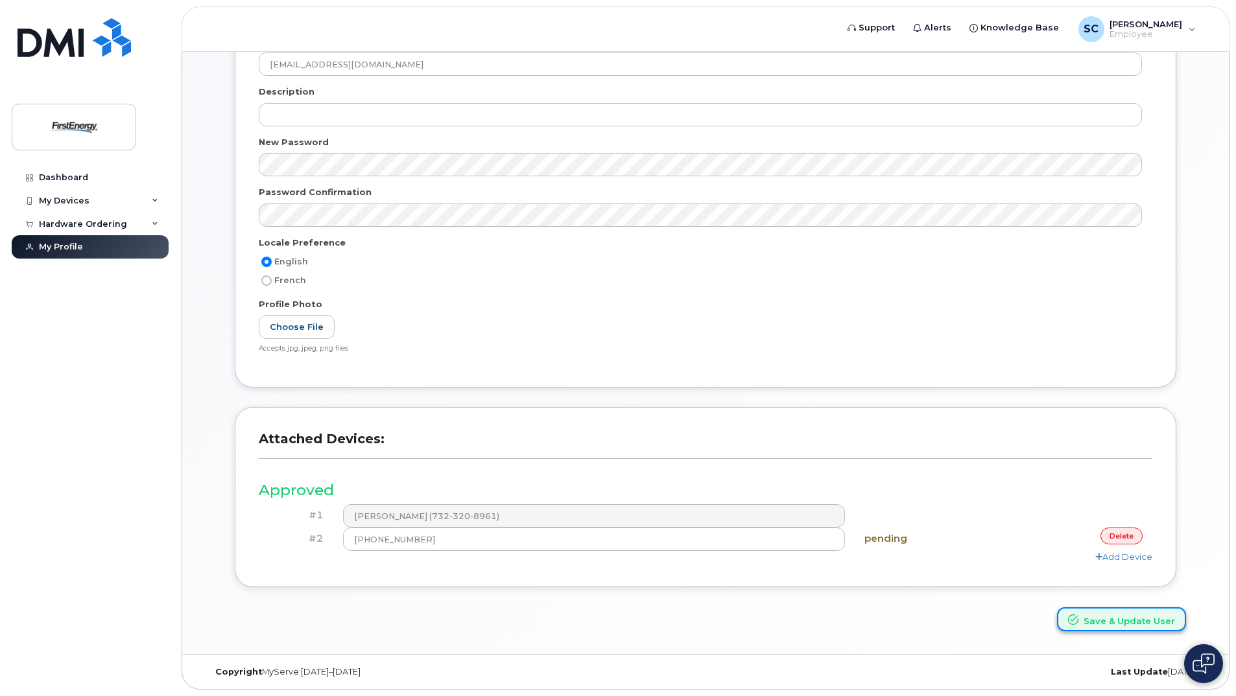
click at [1106, 622] on button "Save & Update User" at bounding box center [1121, 620] width 129 height 24
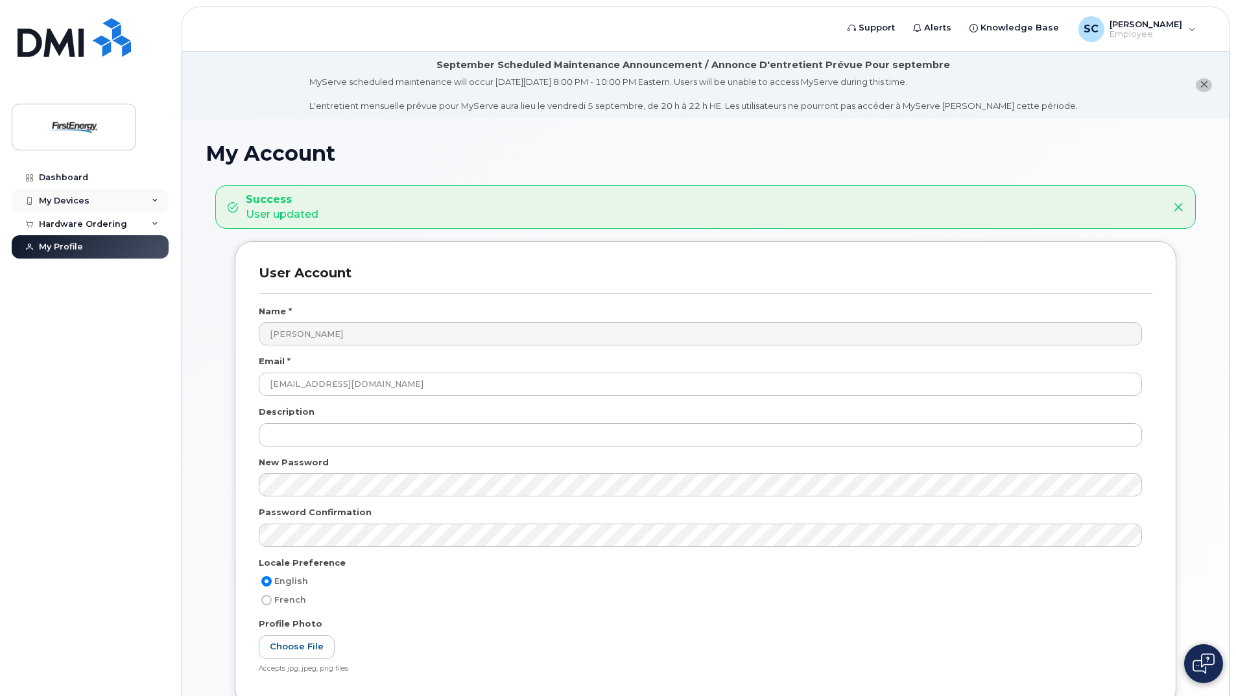
click at [74, 193] on div "My Devices" at bounding box center [90, 200] width 157 height 23
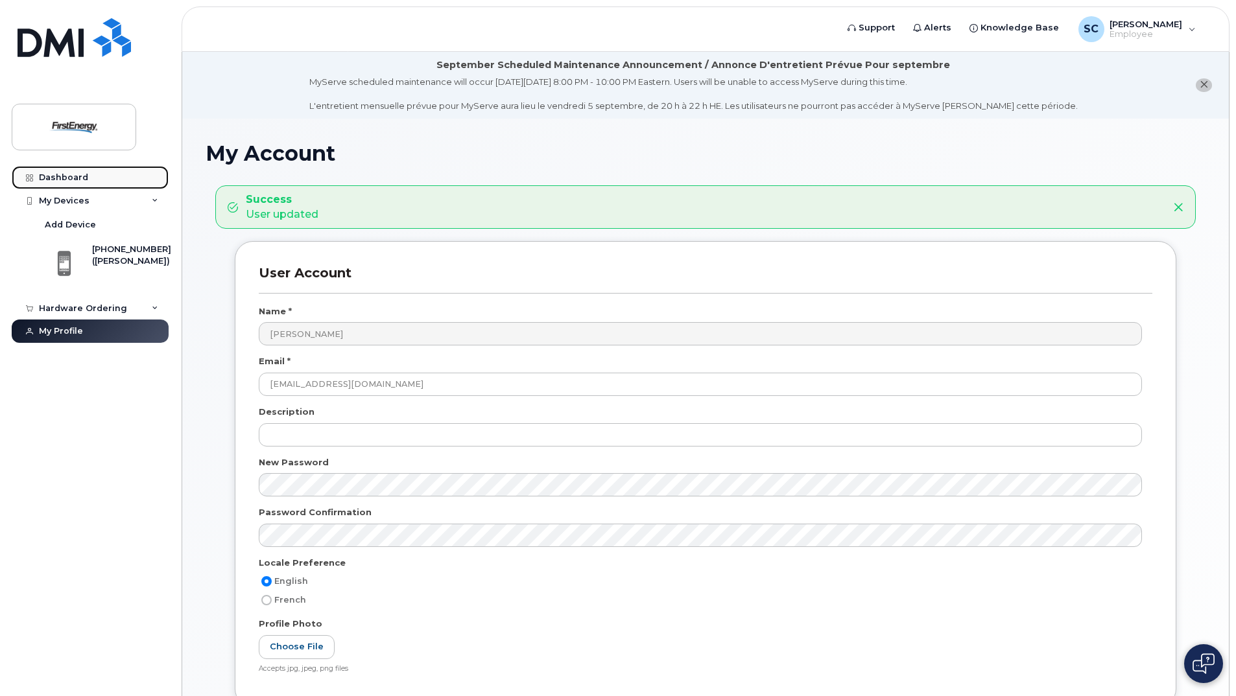
click at [59, 175] on div "Dashboard" at bounding box center [63, 177] width 49 height 10
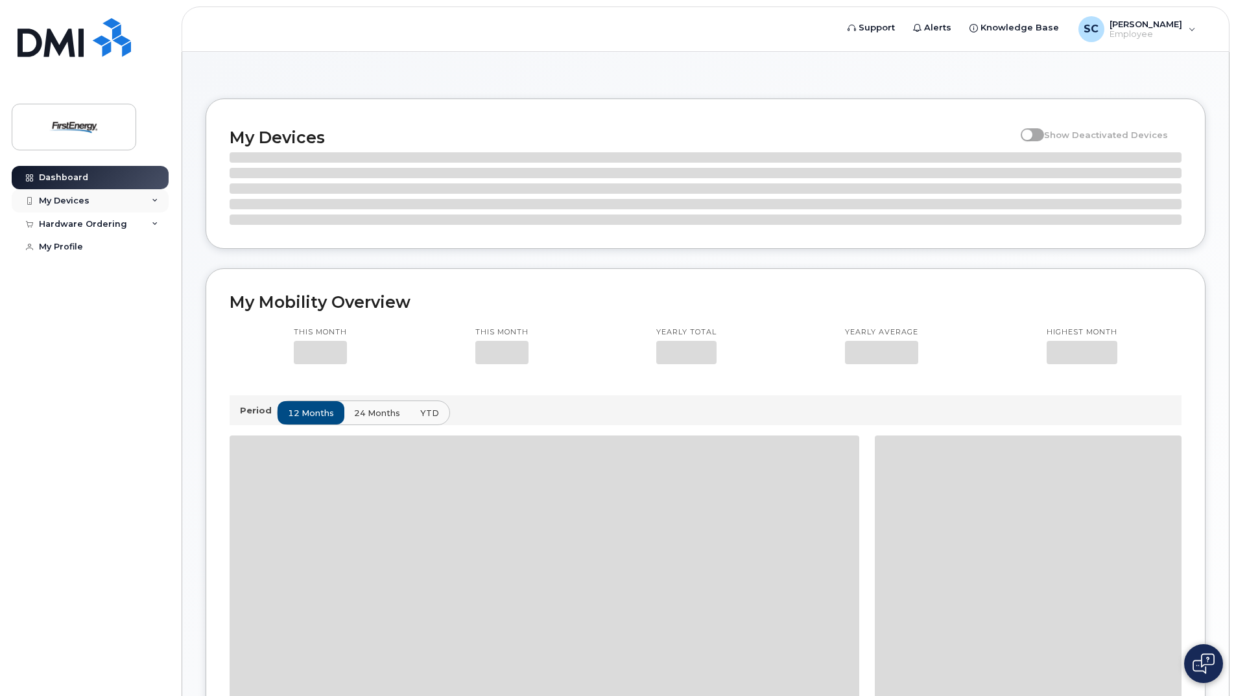
click at [83, 202] on div "My Devices" at bounding box center [64, 201] width 51 height 10
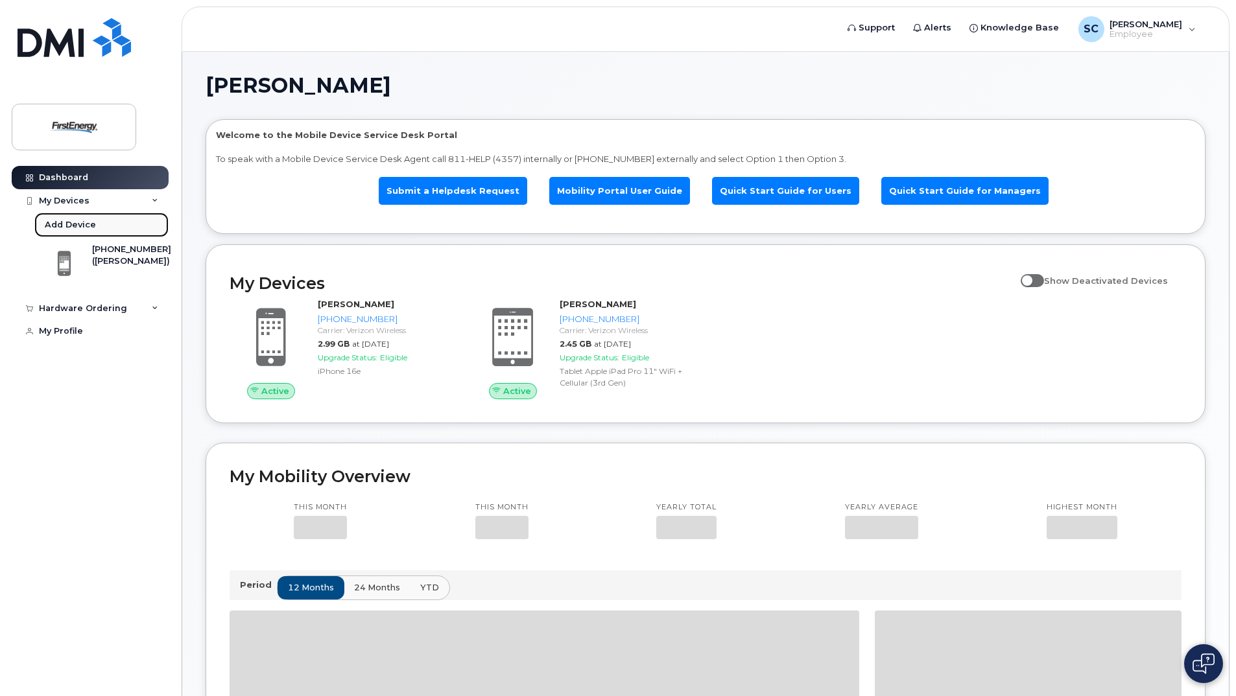
click at [85, 217] on link "Add Device" at bounding box center [101, 225] width 134 height 25
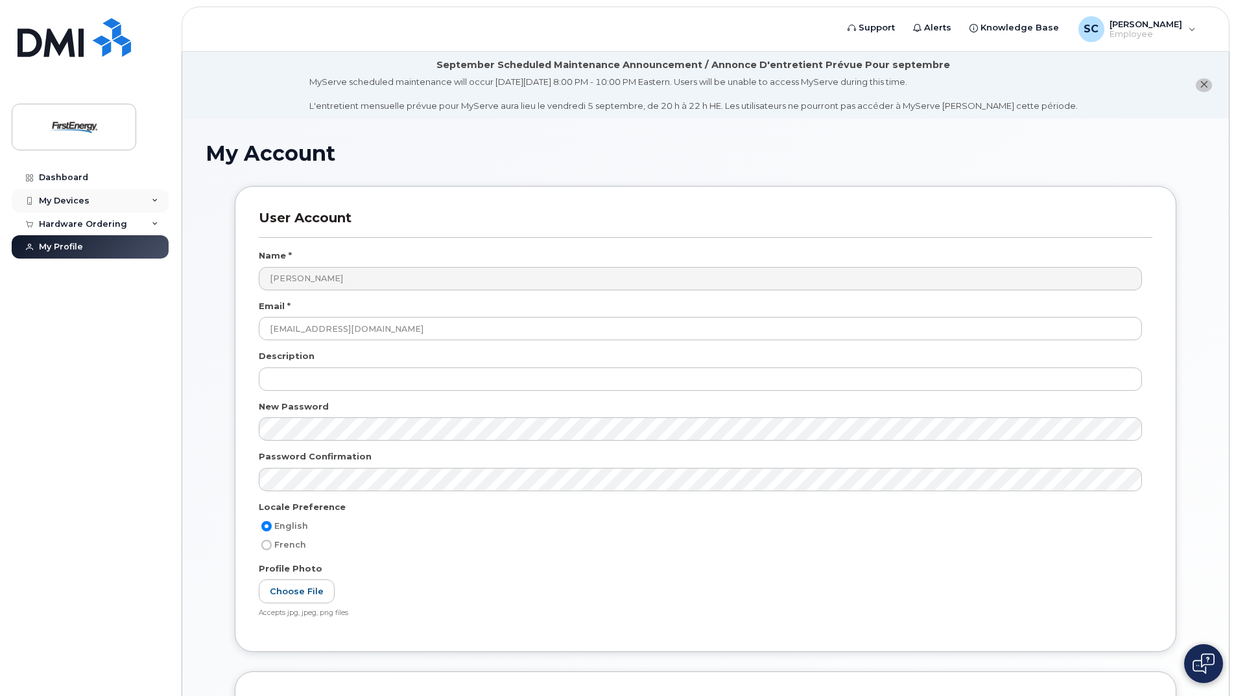
click at [70, 200] on div "My Devices" at bounding box center [64, 201] width 51 height 10
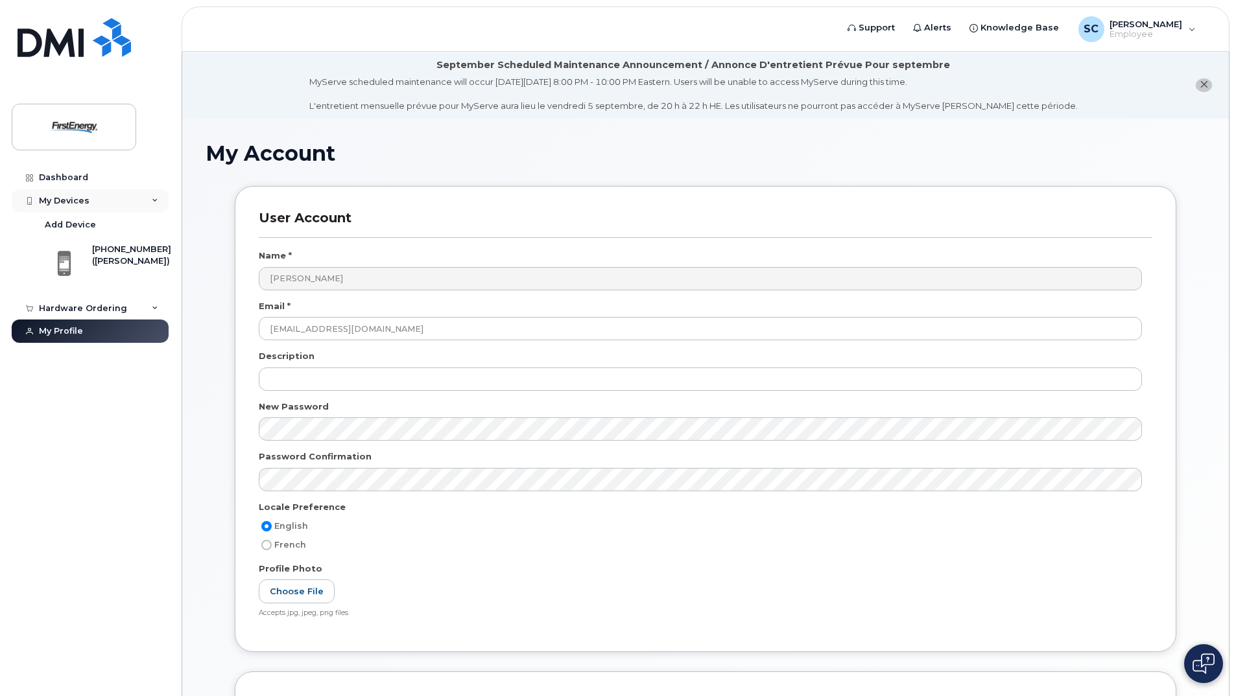
click at [86, 206] on div "My Devices" at bounding box center [64, 201] width 51 height 10
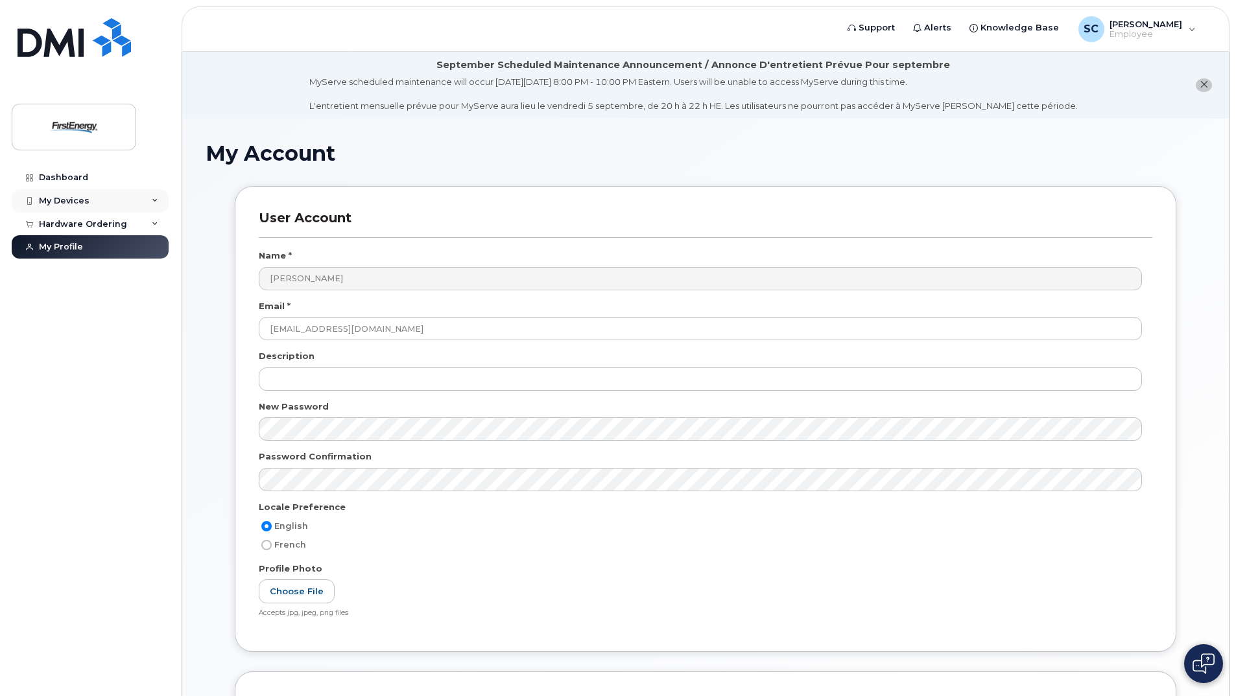
click at [71, 198] on div "My Devices" at bounding box center [64, 201] width 51 height 10
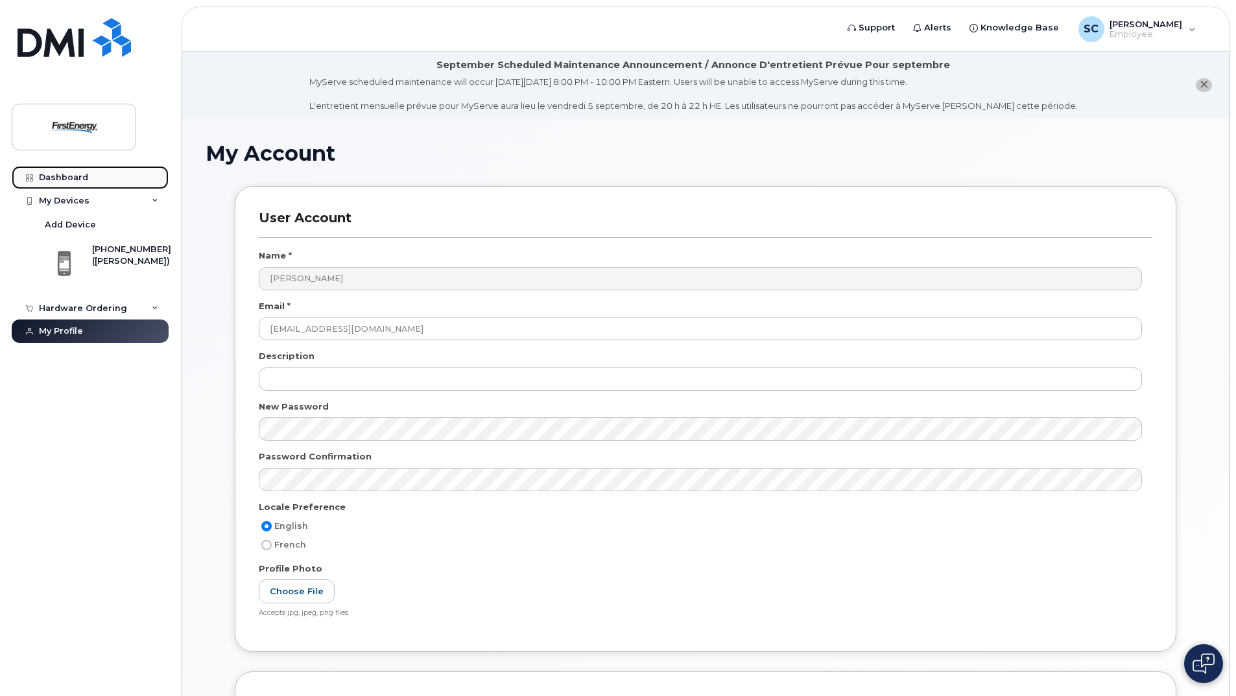
click at [47, 166] on link "Dashboard" at bounding box center [90, 177] width 157 height 23
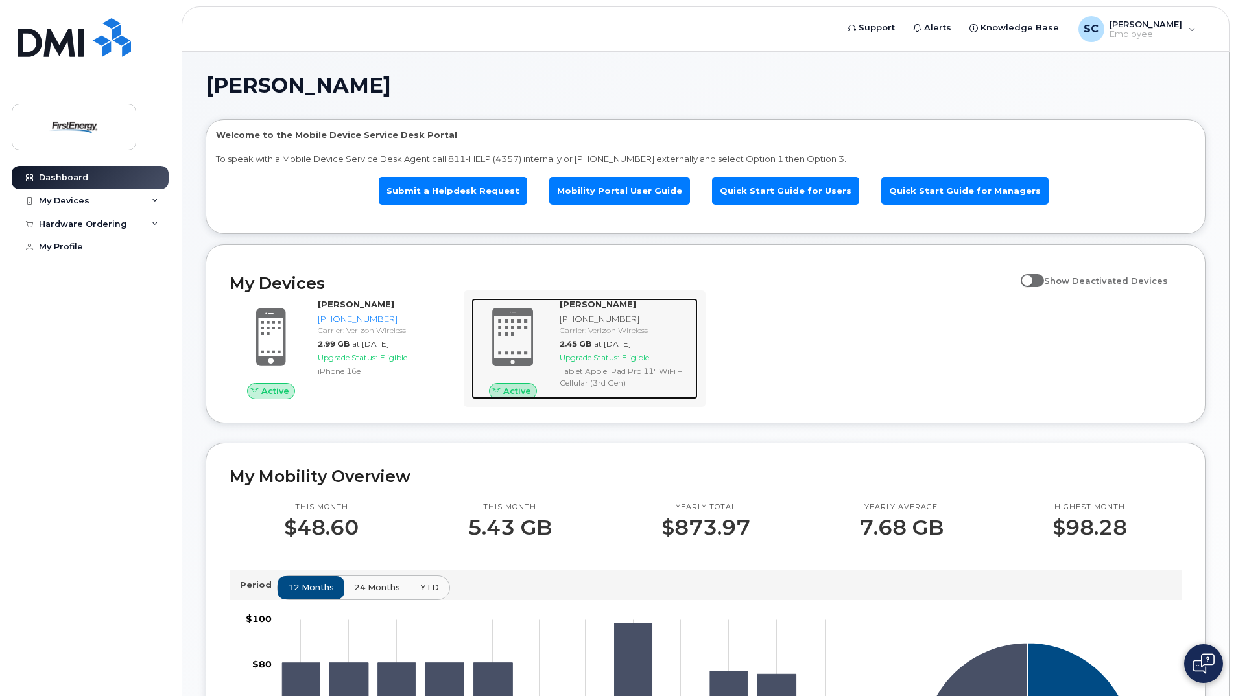
click at [553, 335] on div at bounding box center [512, 337] width 83 height 78
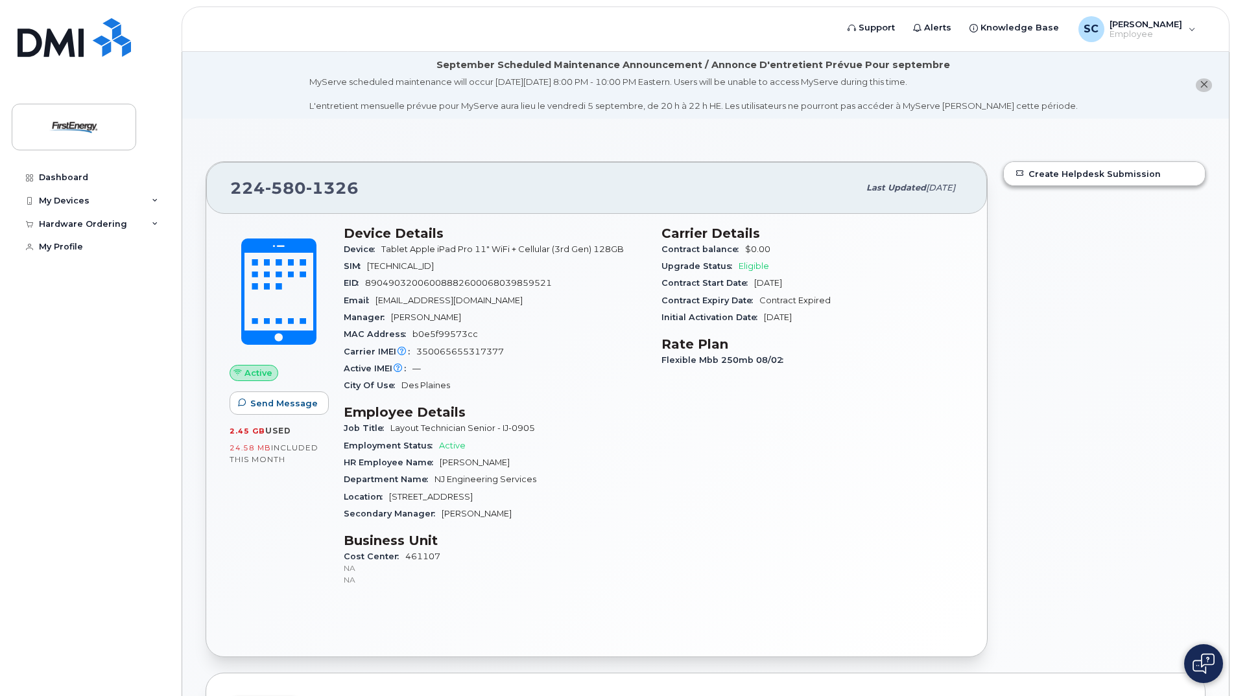
click at [630, 363] on div "Active IMEI Active IMEI is refreshed daily with a delay of up to 48 hours follo…" at bounding box center [495, 369] width 302 height 17
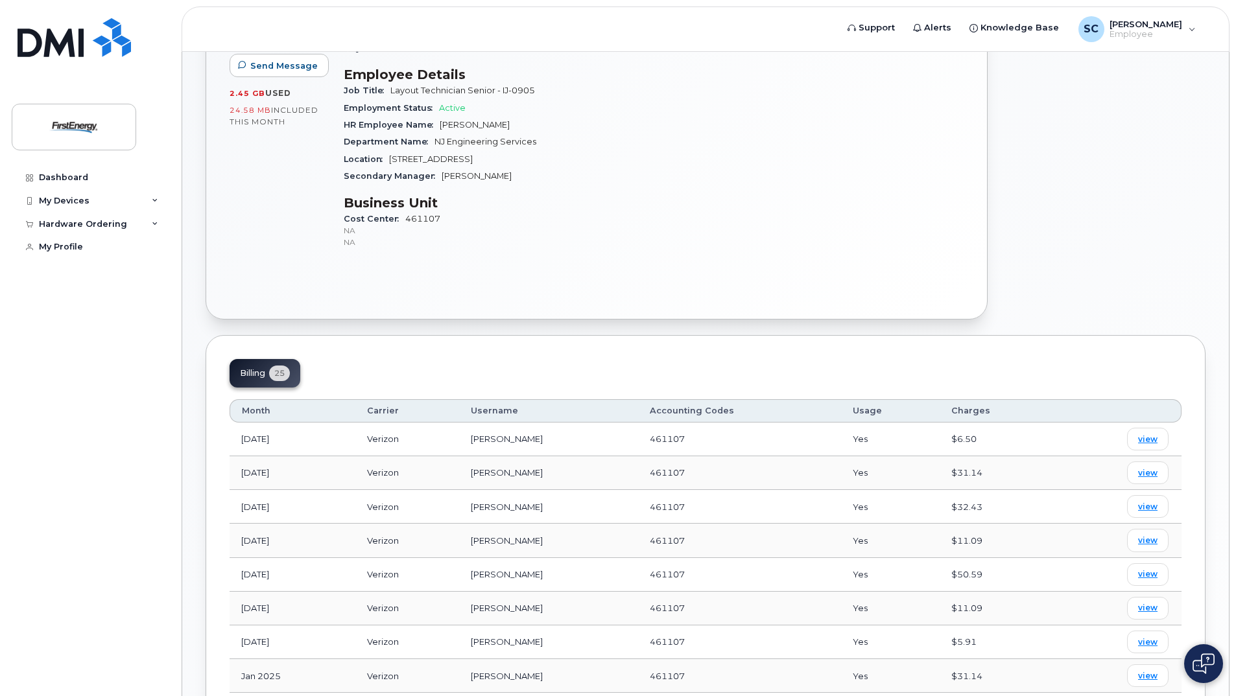
scroll to position [195, 0]
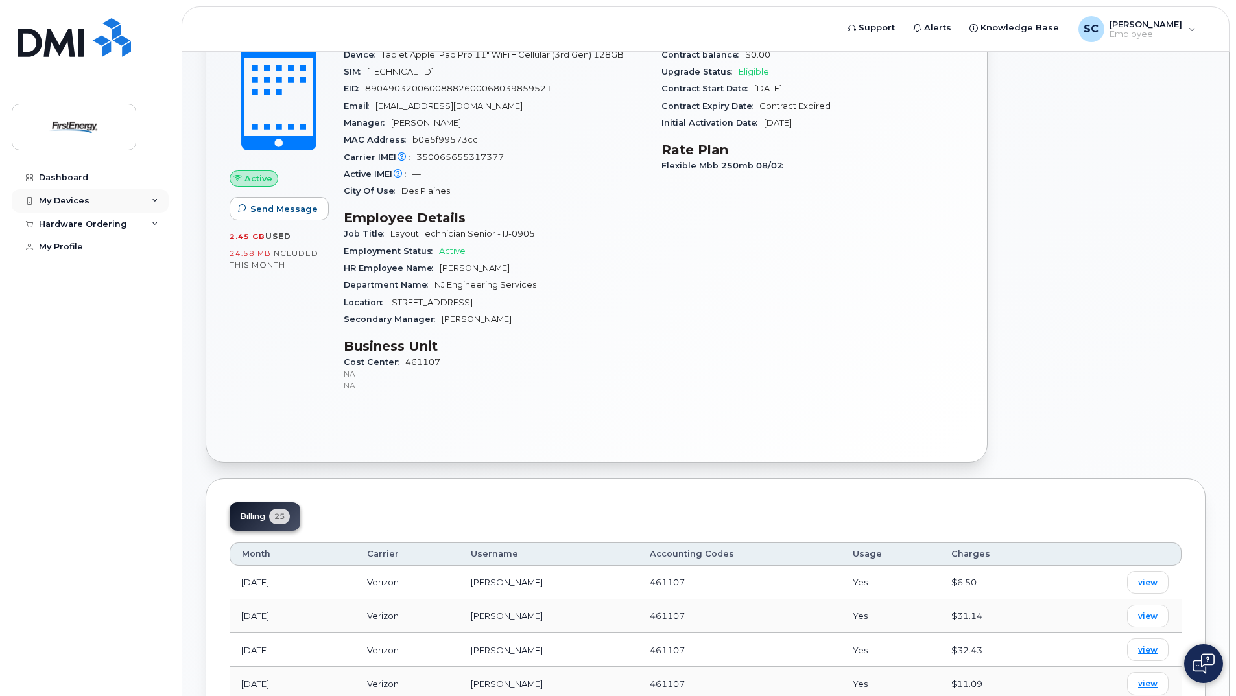
click at [76, 196] on div "My Devices" at bounding box center [64, 201] width 51 height 10
click at [97, 313] on div "Hardware Ordering" at bounding box center [83, 308] width 88 height 10
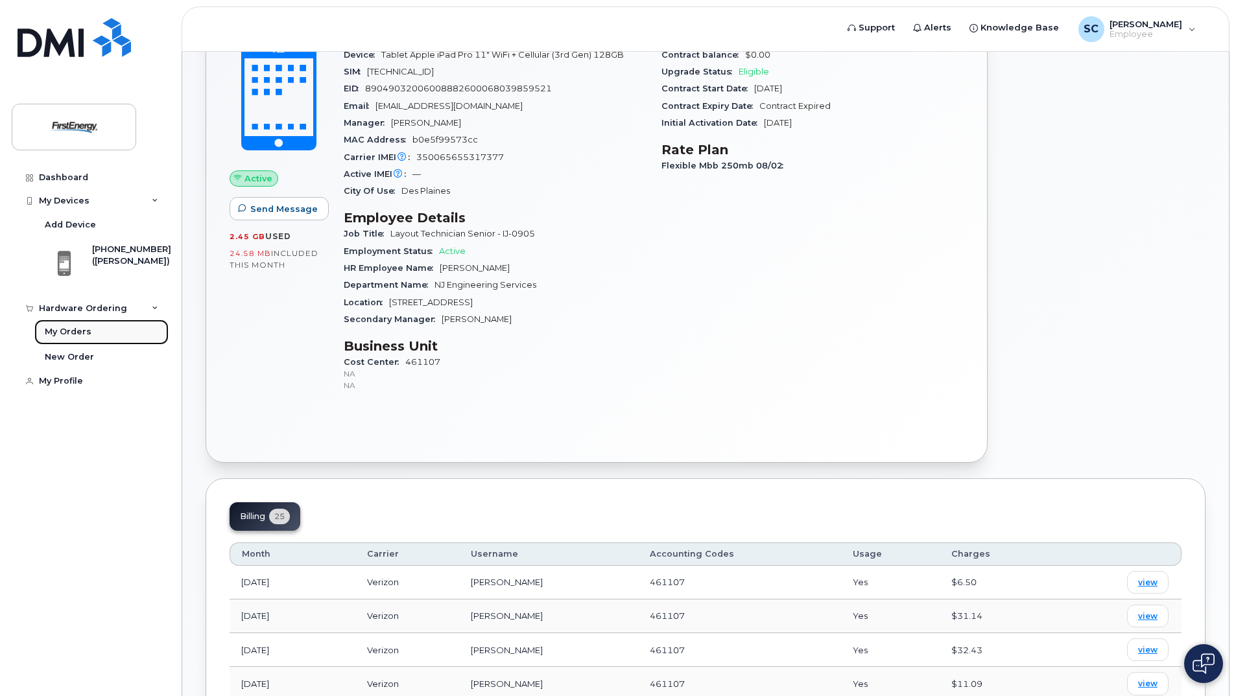
click at [88, 331] on div "My Orders" at bounding box center [68, 332] width 47 height 12
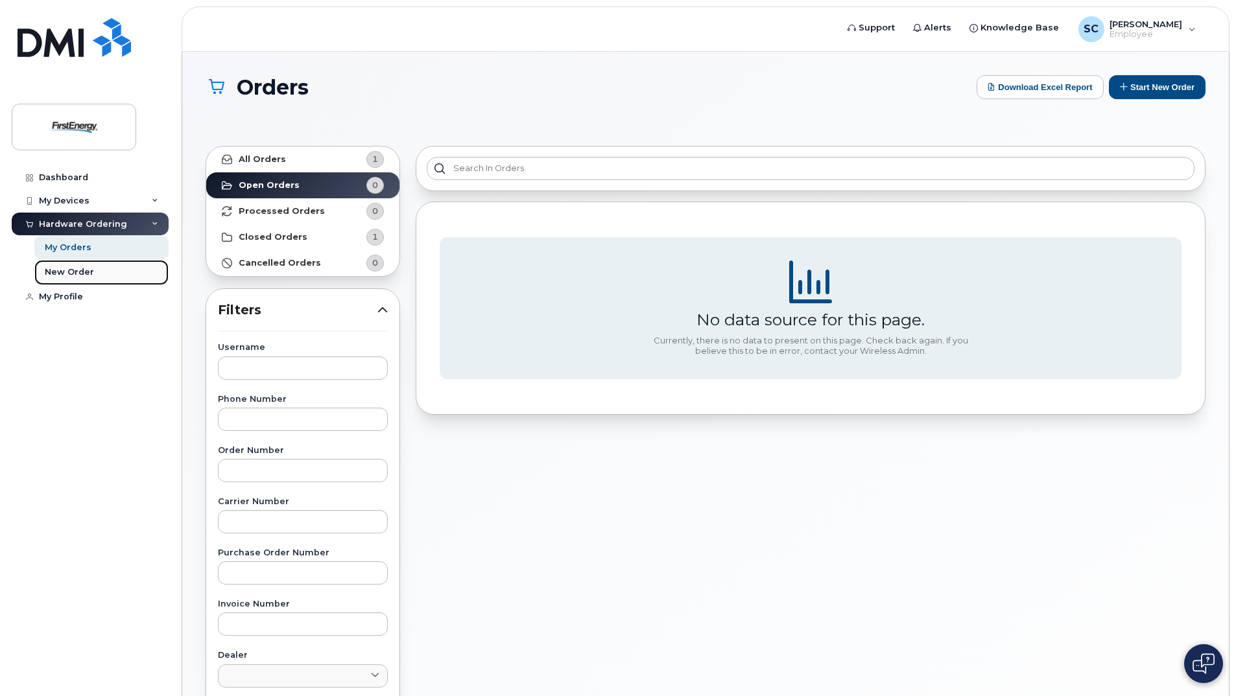
click at [77, 275] on div "New Order" at bounding box center [69, 273] width 49 height 12
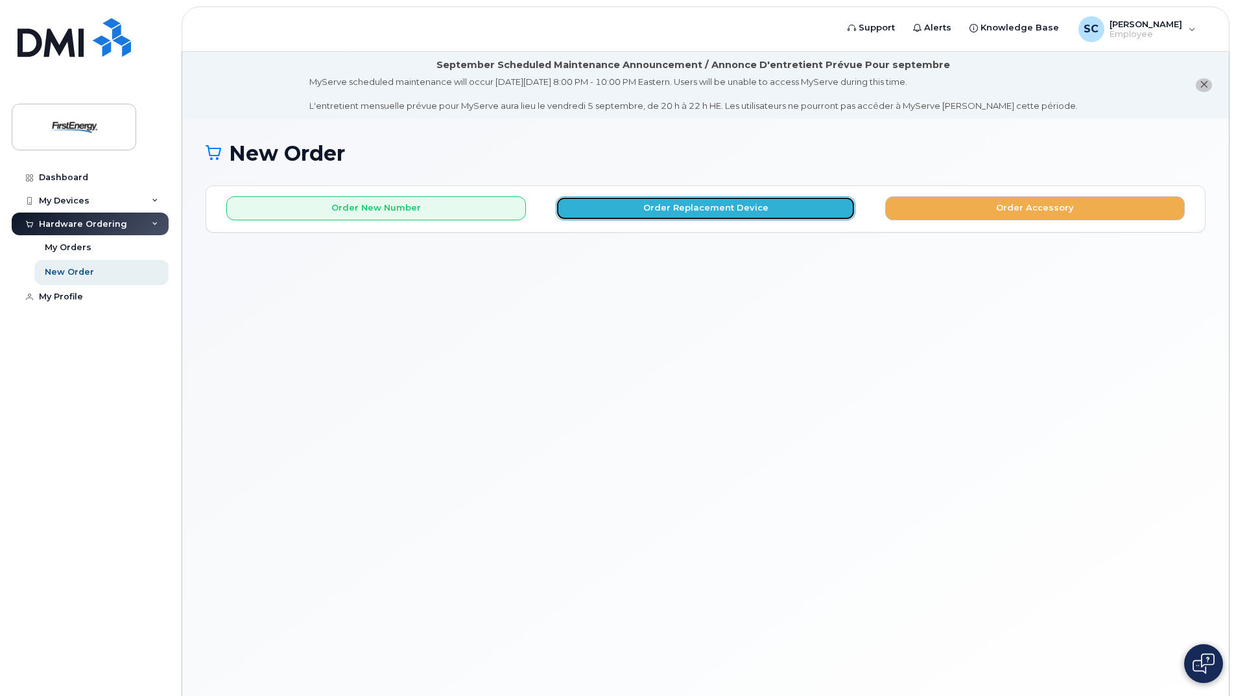
click at [707, 212] on button "Order Replacement Device" at bounding box center [706, 208] width 300 height 24
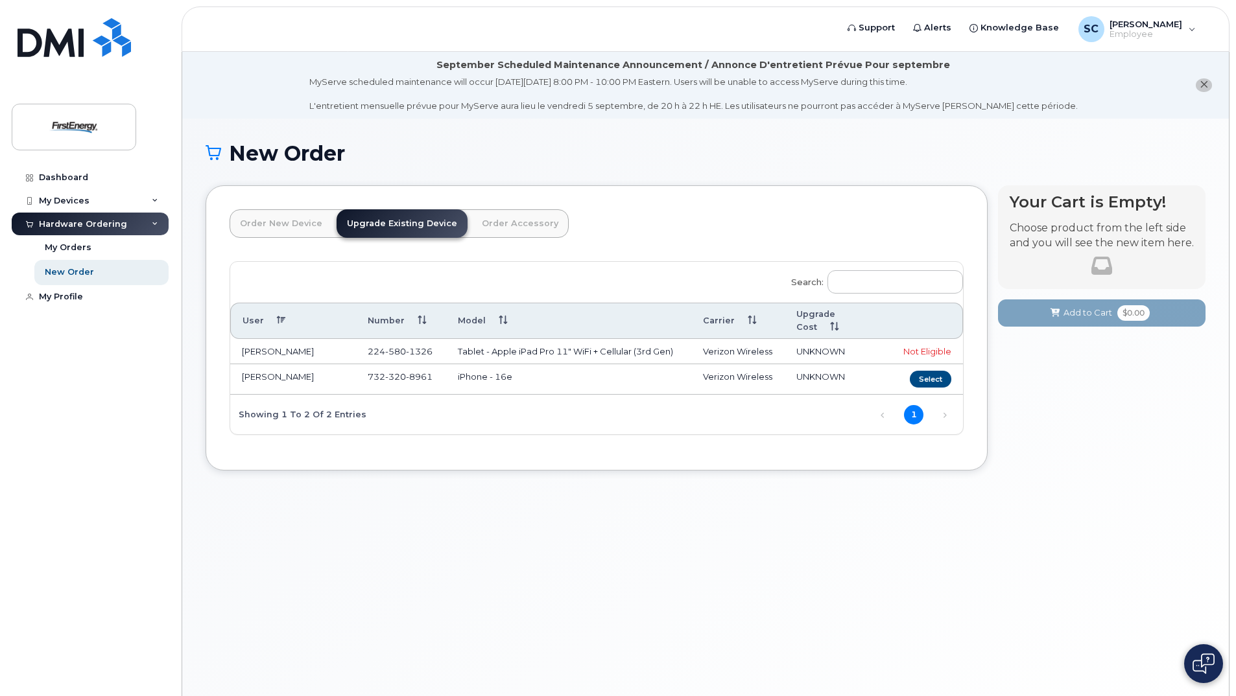
click at [433, 339] on td "[PHONE_NUMBER]" at bounding box center [401, 352] width 90 height 26
